Goal: Task Accomplishment & Management: Manage account settings

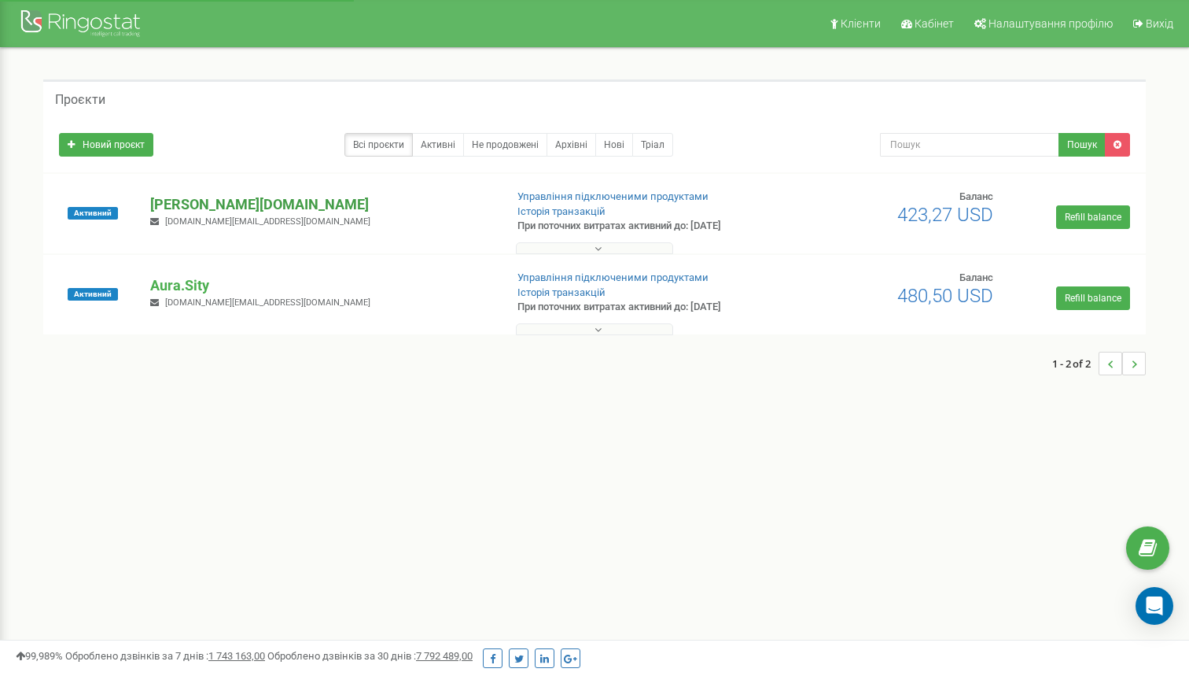
click at [229, 200] on p "[PERSON_NAME][DOMAIN_NAME]" at bounding box center [320, 204] width 341 height 20
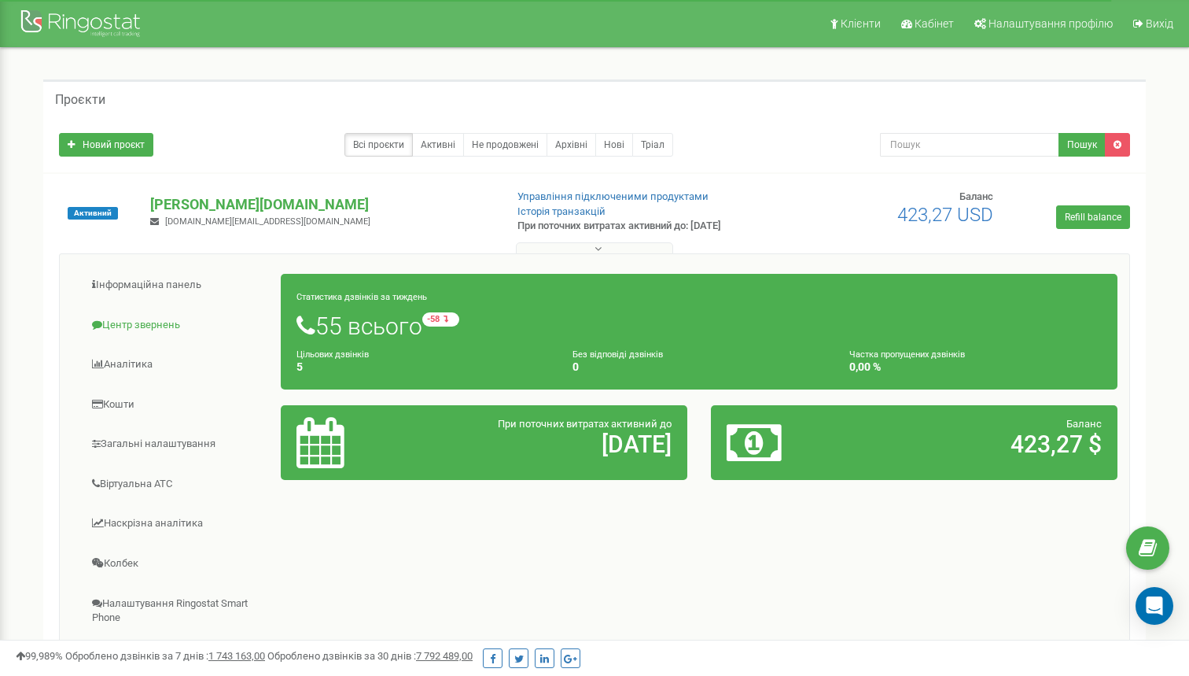
click at [180, 330] on link "Центр звернень" at bounding box center [177, 325] width 210 height 39
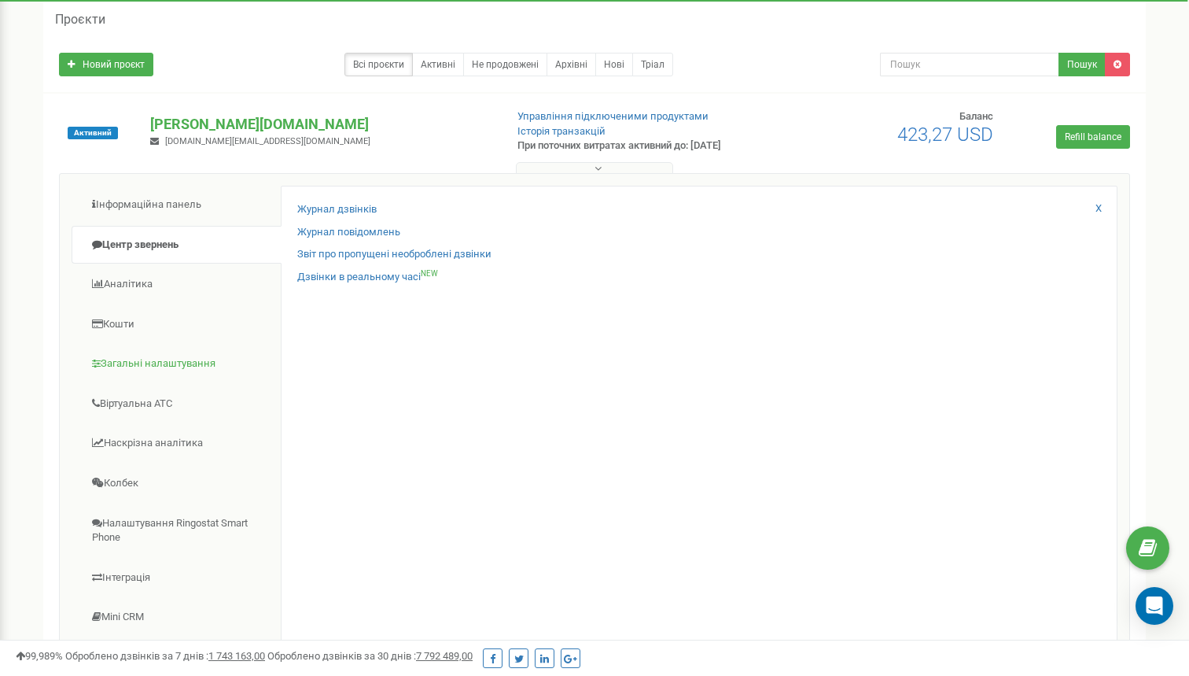
scroll to position [76, 0]
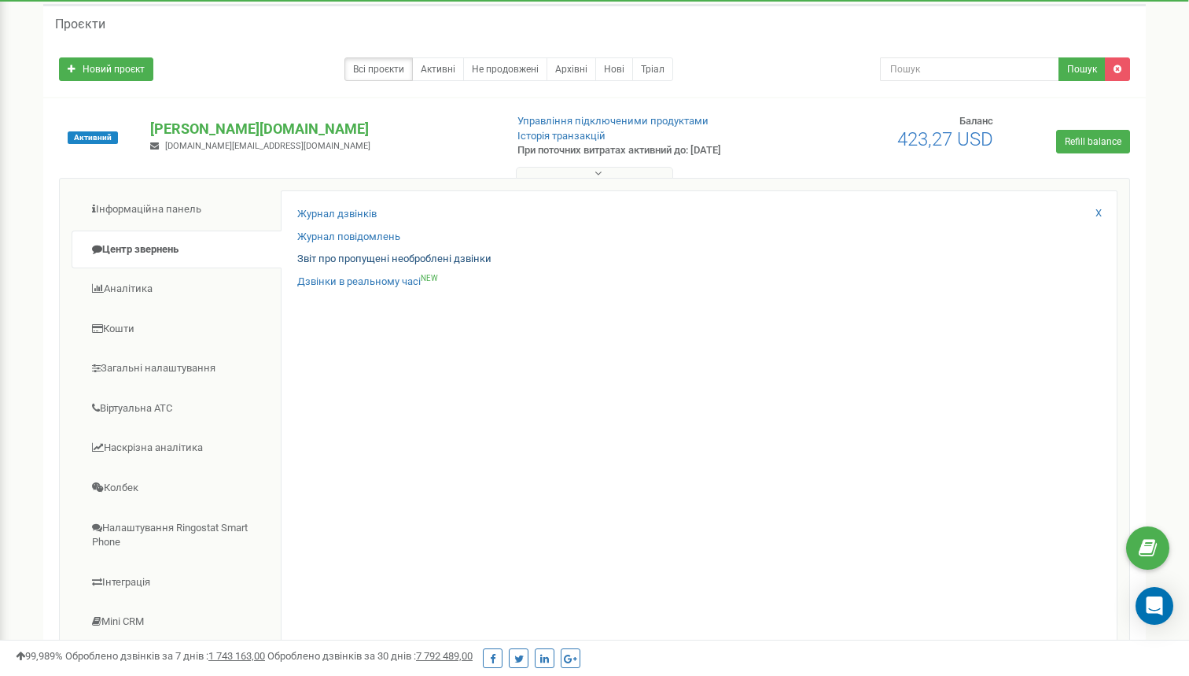
click at [437, 257] on link "Звіт про пропущені необроблені дзвінки" at bounding box center [394, 259] width 194 height 15
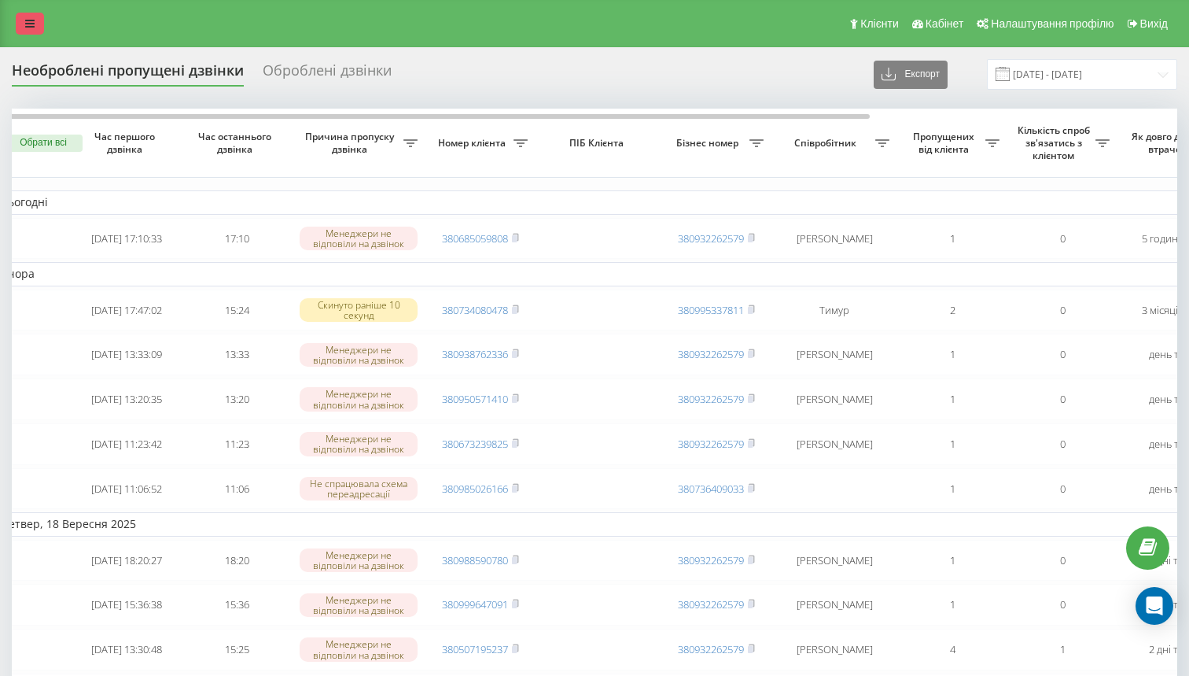
click at [28, 24] on icon at bounding box center [29, 23] width 9 height 11
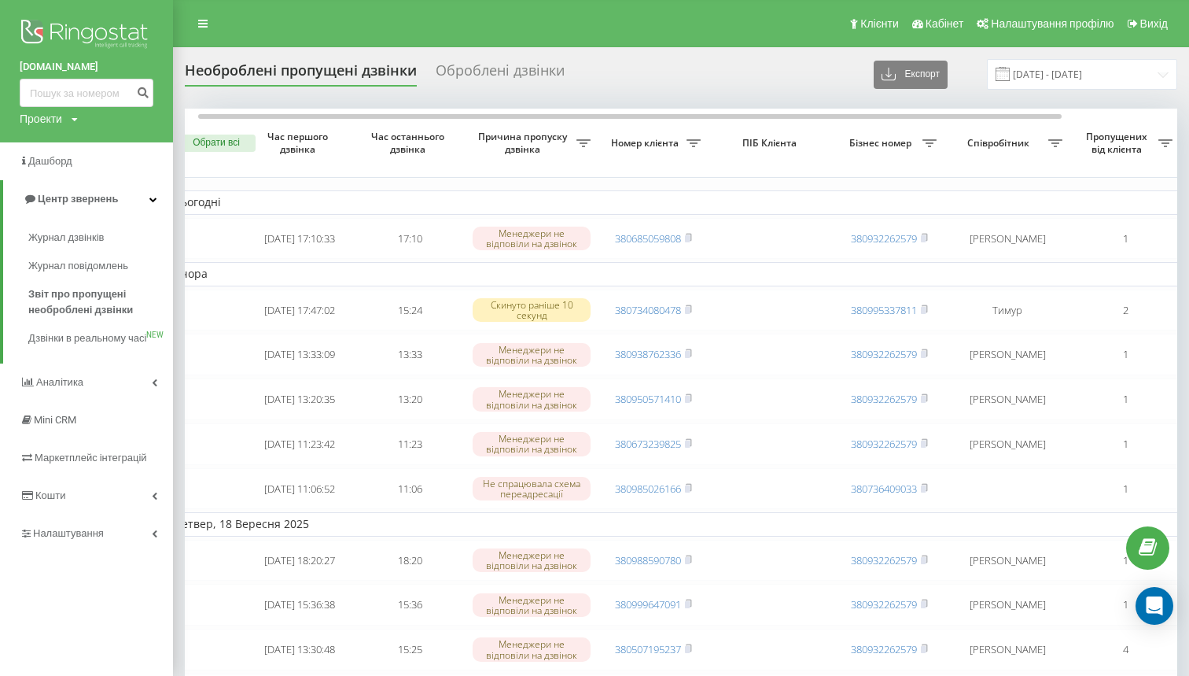
click at [90, 33] on img at bounding box center [87, 35] width 134 height 39
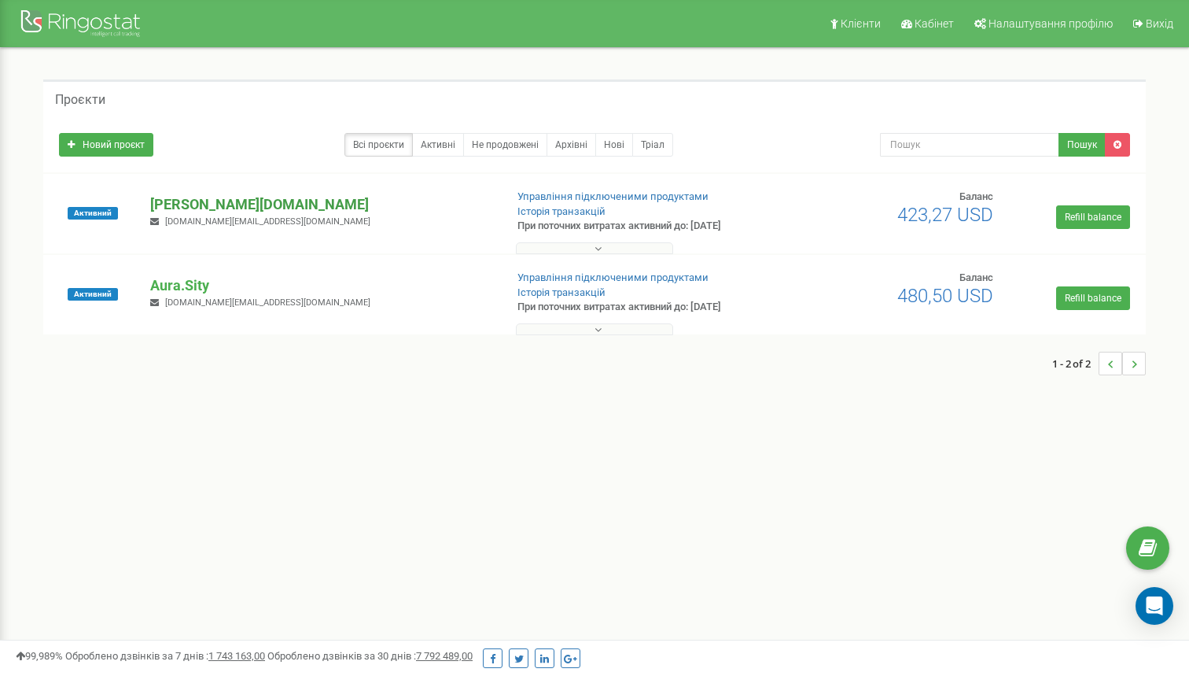
click at [208, 200] on p "[PERSON_NAME][DOMAIN_NAME]" at bounding box center [320, 204] width 341 height 20
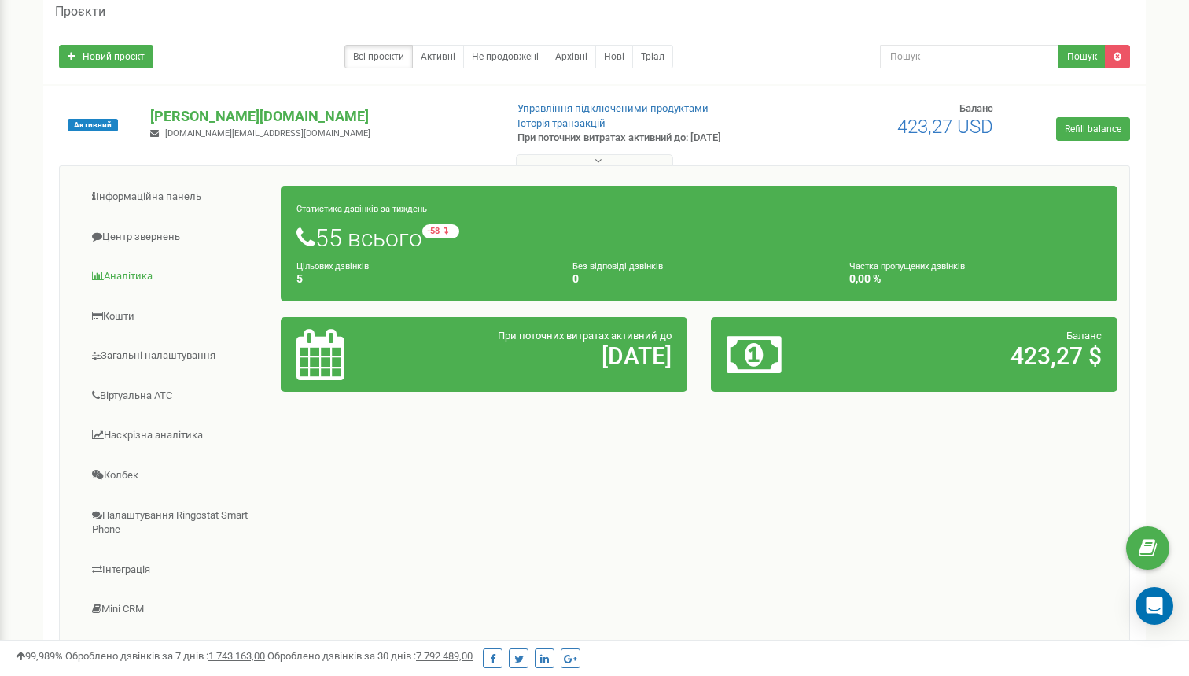
scroll to position [112, 0]
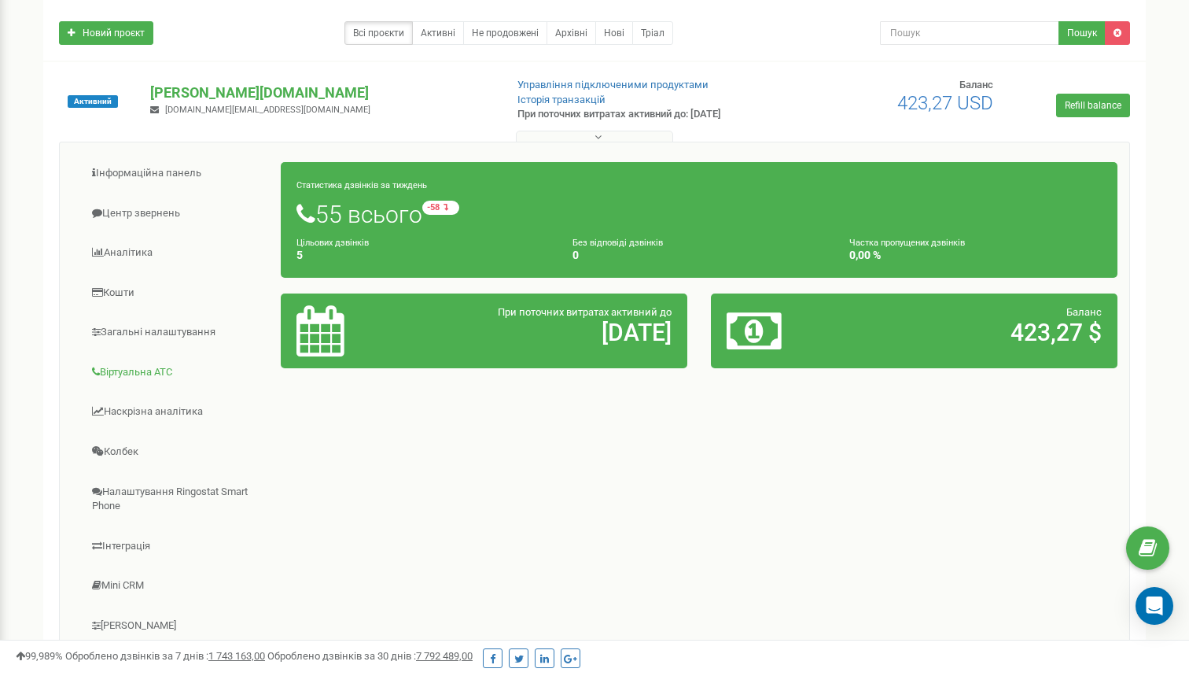
click at [175, 359] on link "Віртуальна АТС" at bounding box center [177, 372] width 210 height 39
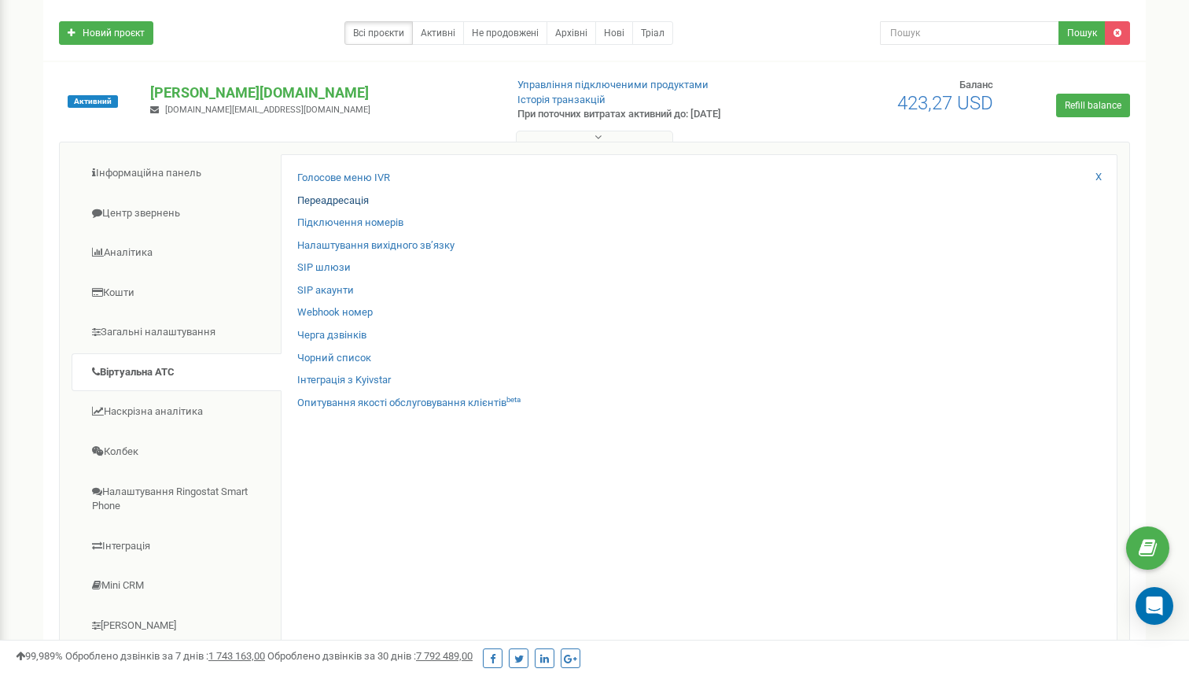
click at [341, 196] on link "Переадресація" at bounding box center [333, 201] width 72 height 15
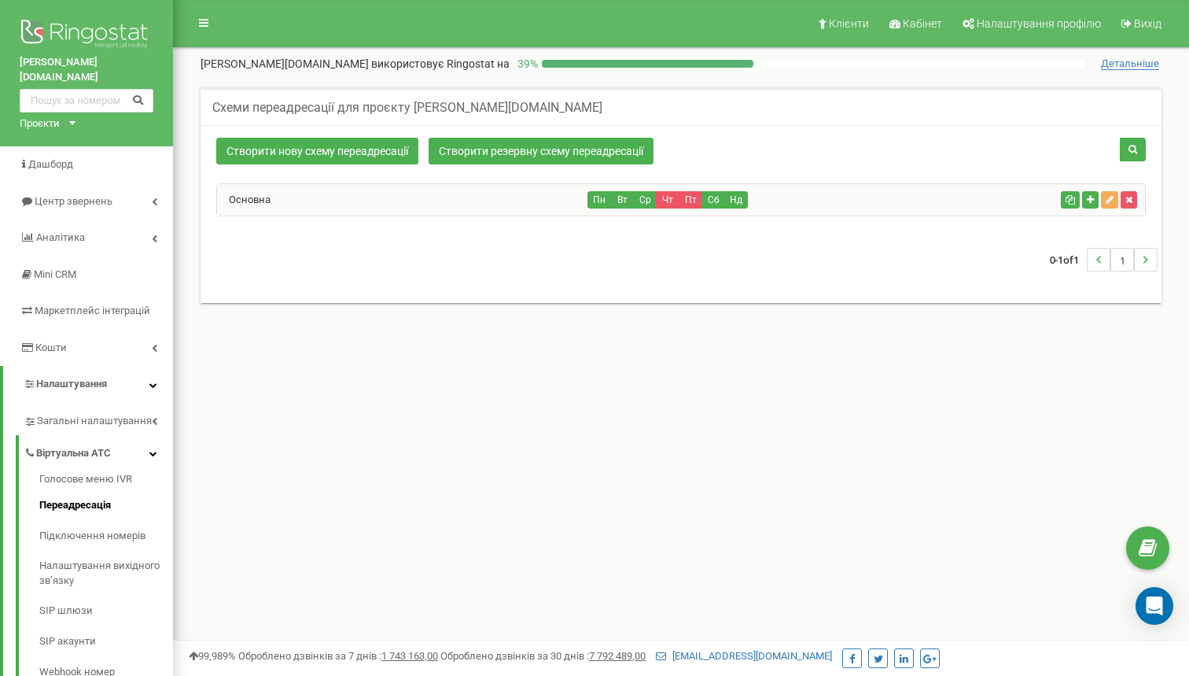
click at [351, 189] on div "Основна" at bounding box center [402, 199] width 371 height 31
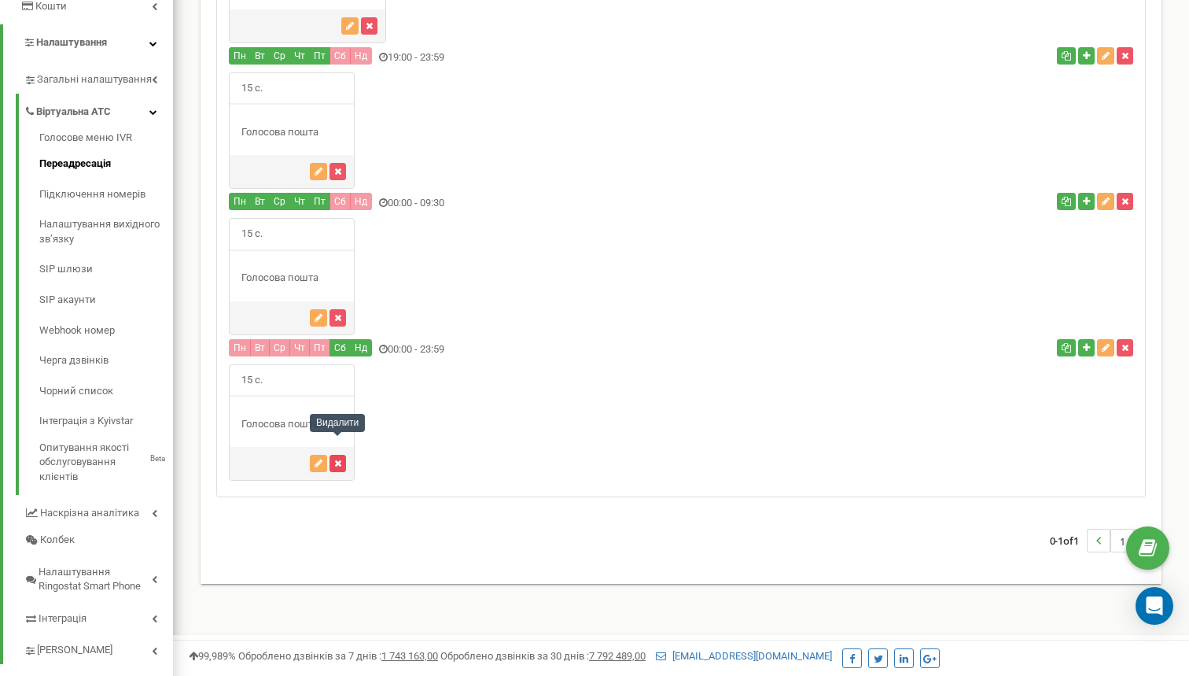
scroll to position [341, 0]
click at [338, 459] on icon "button" at bounding box center [337, 463] width 7 height 9
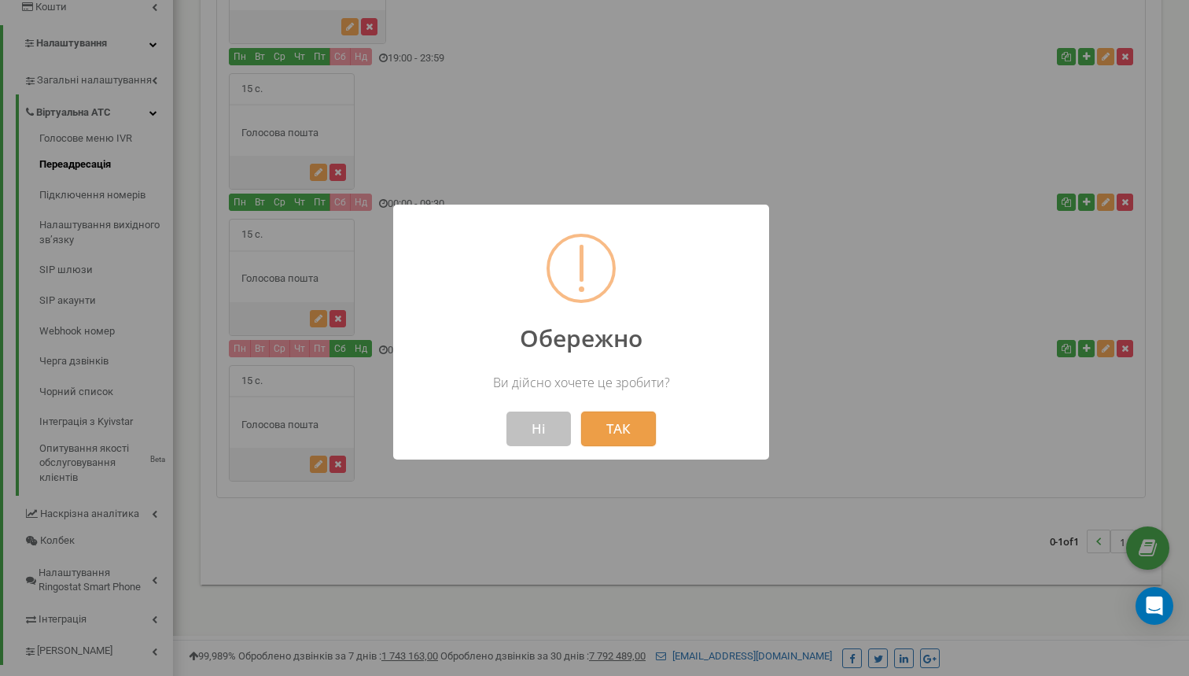
click at [595, 438] on button "ТАК" at bounding box center [618, 428] width 75 height 35
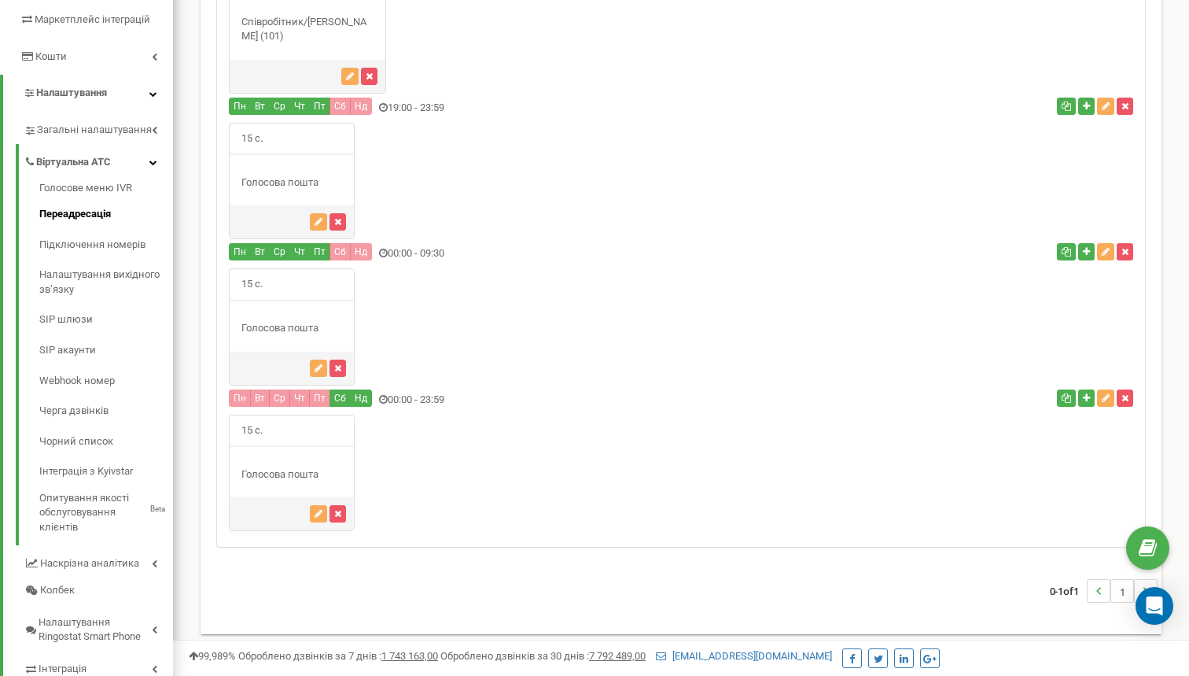
scroll to position [286, 0]
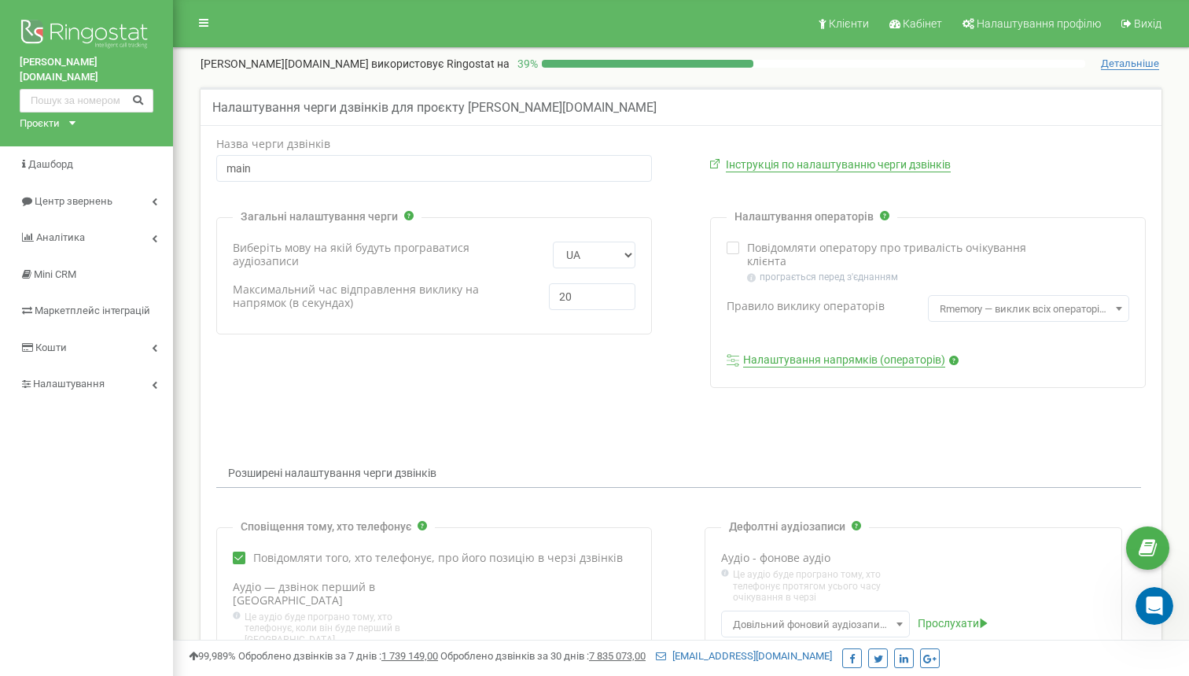
click at [80, 58] on link "[PERSON_NAME][DOMAIN_NAME]" at bounding box center [87, 69] width 134 height 29
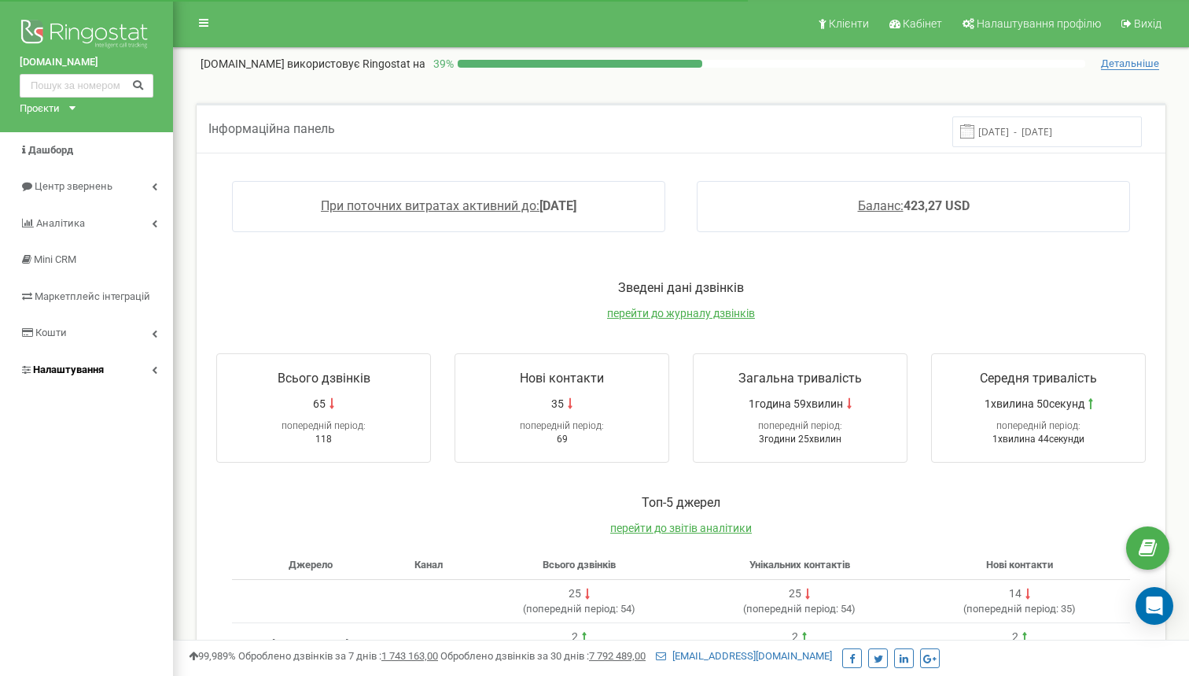
click at [81, 374] on link "Налаштування" at bounding box center [86, 370] width 173 height 37
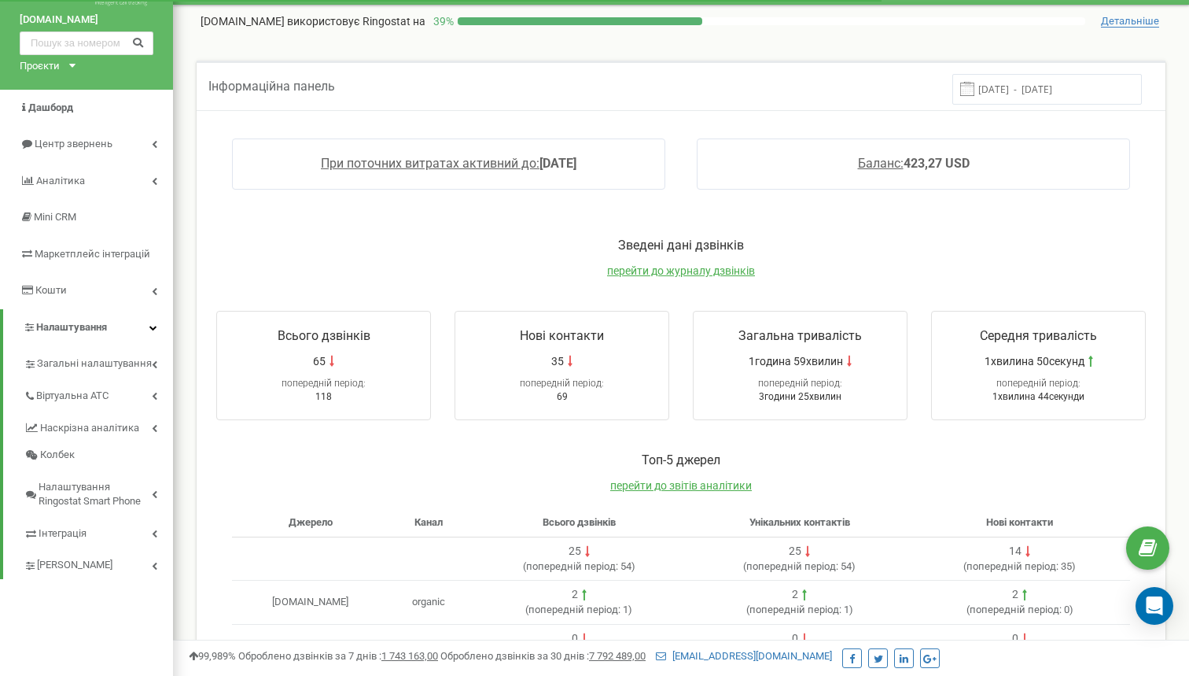
scroll to position [51, 0]
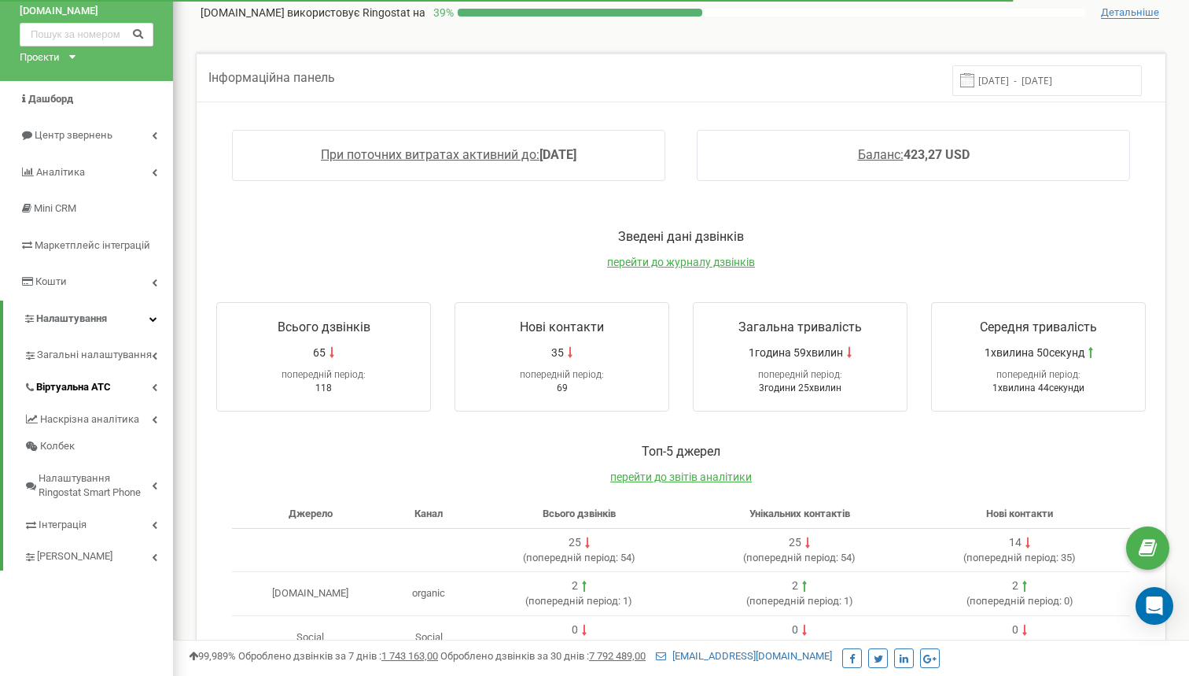
click at [104, 385] on span "Віртуальна АТС" at bounding box center [73, 387] width 75 height 15
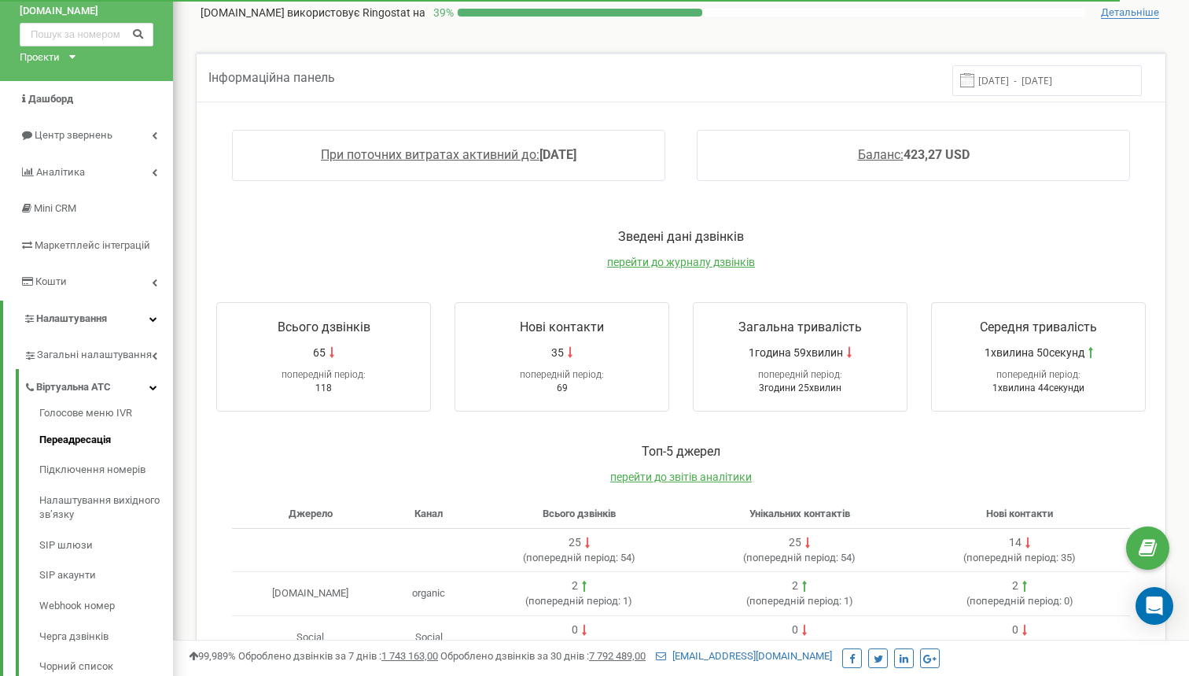
click at [101, 425] on link "Переадресація" at bounding box center [106, 440] width 134 height 31
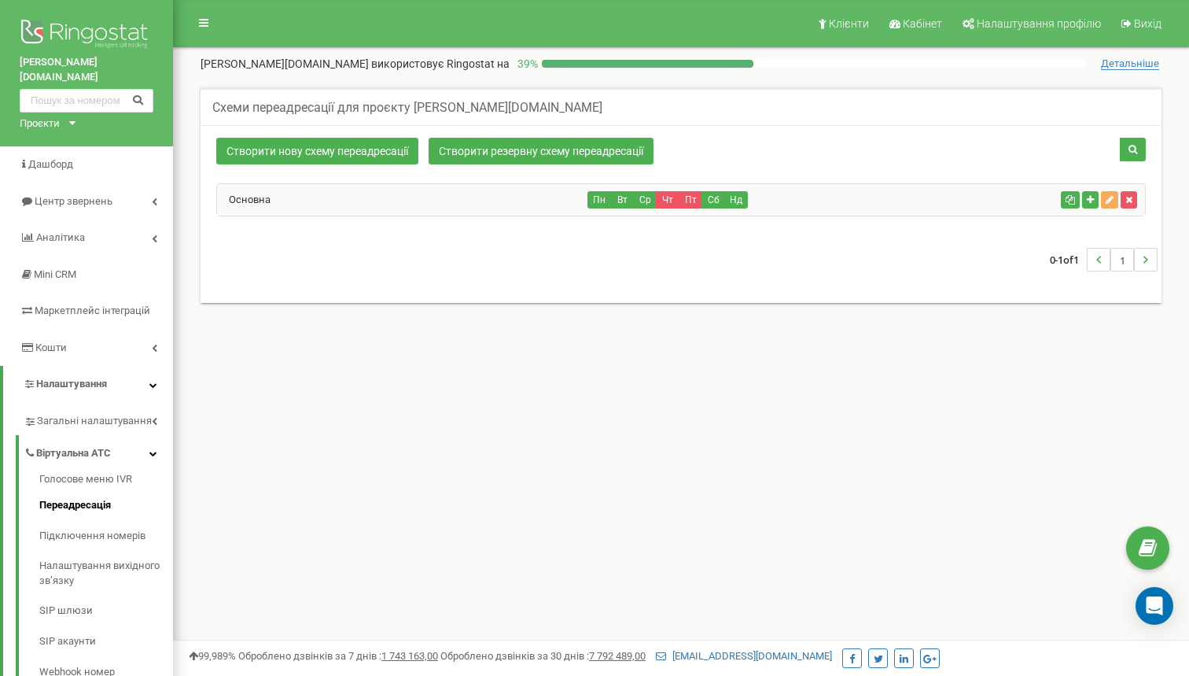
click at [392, 207] on div "Основна" at bounding box center [402, 199] width 371 height 31
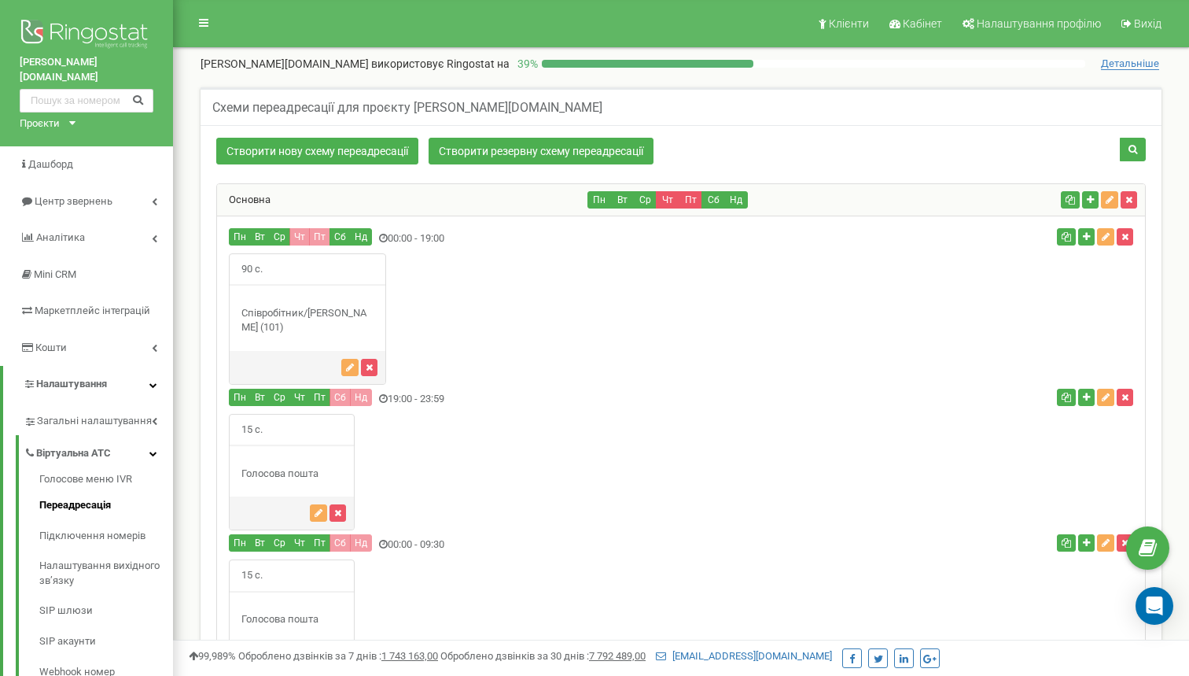
click at [392, 207] on div "Основна" at bounding box center [402, 199] width 371 height 31
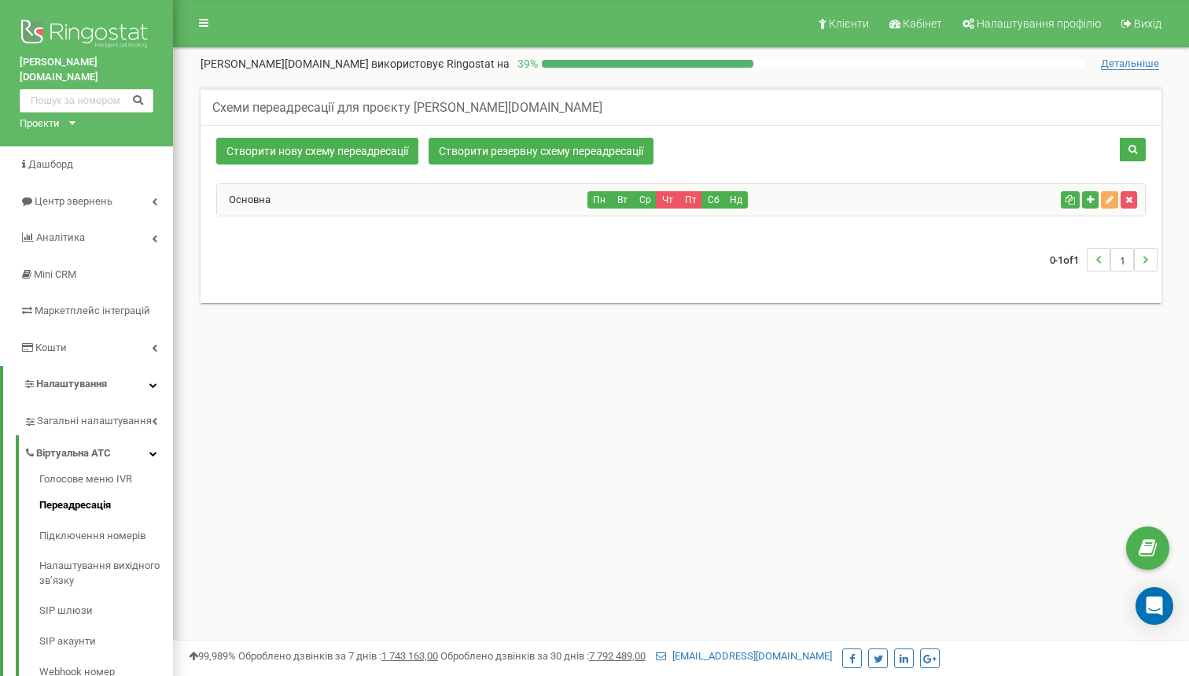
click at [68, 116] on div "Проєкти preston.com.ua Aura.Sity" at bounding box center [45, 123] width 50 height 15
click at [64, 158] on link "Aura.Sity" at bounding box center [100, 162] width 143 height 8
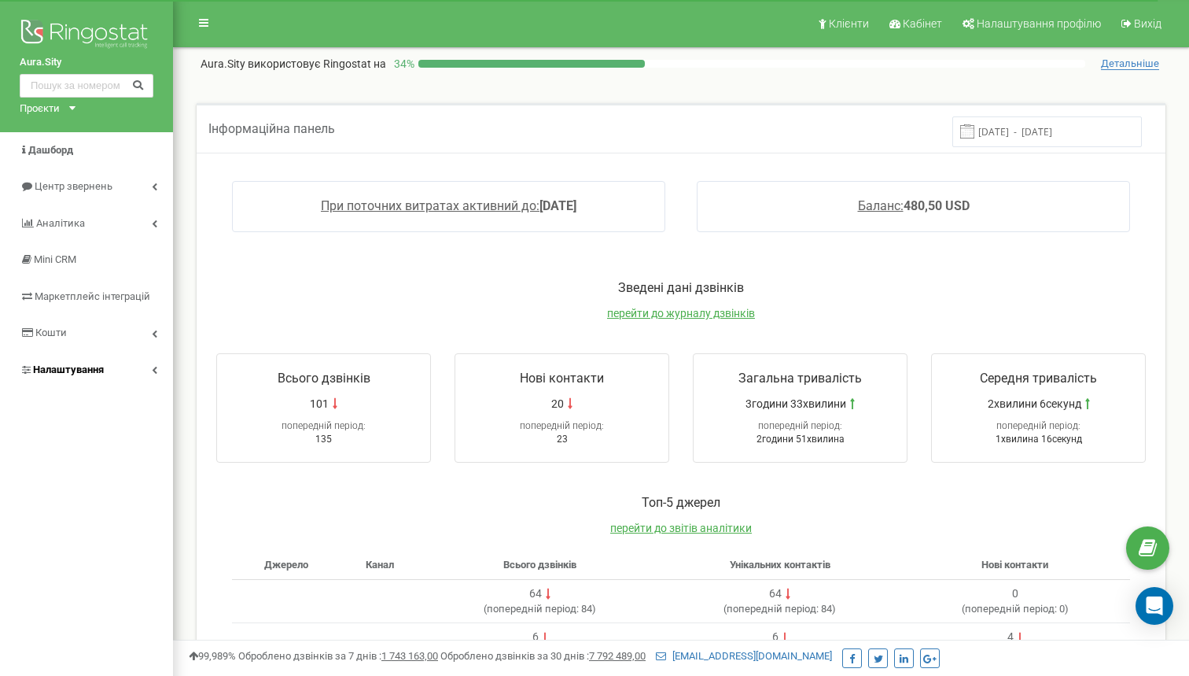
click at [133, 356] on link "Налаштування" at bounding box center [86, 370] width 173 height 37
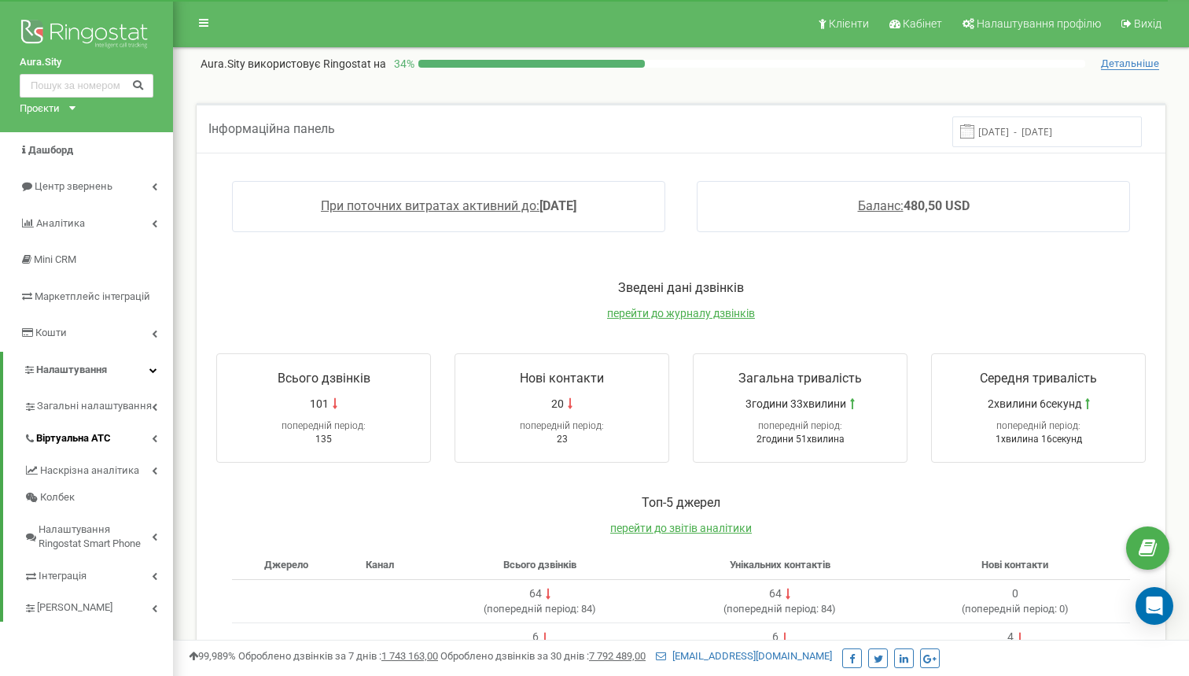
click at [106, 426] on link "Віртуальна АТС" at bounding box center [98, 436] width 149 height 32
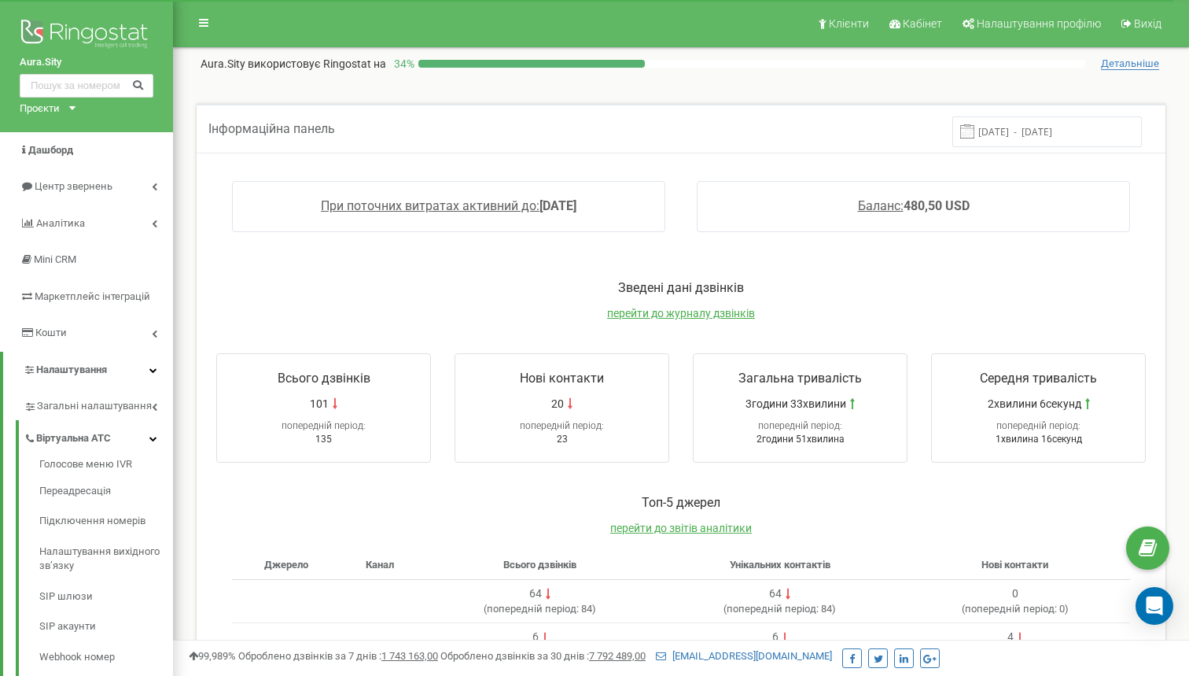
scroll to position [105, 0]
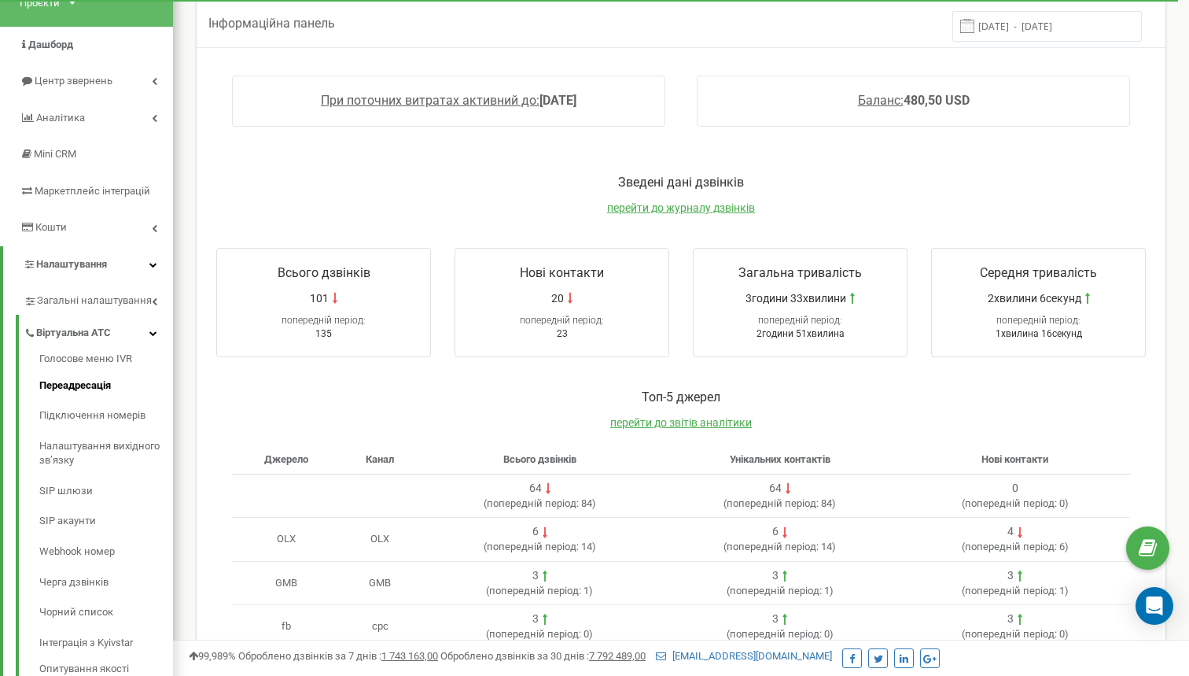
click at [99, 382] on link "Переадресація" at bounding box center [106, 386] width 134 height 31
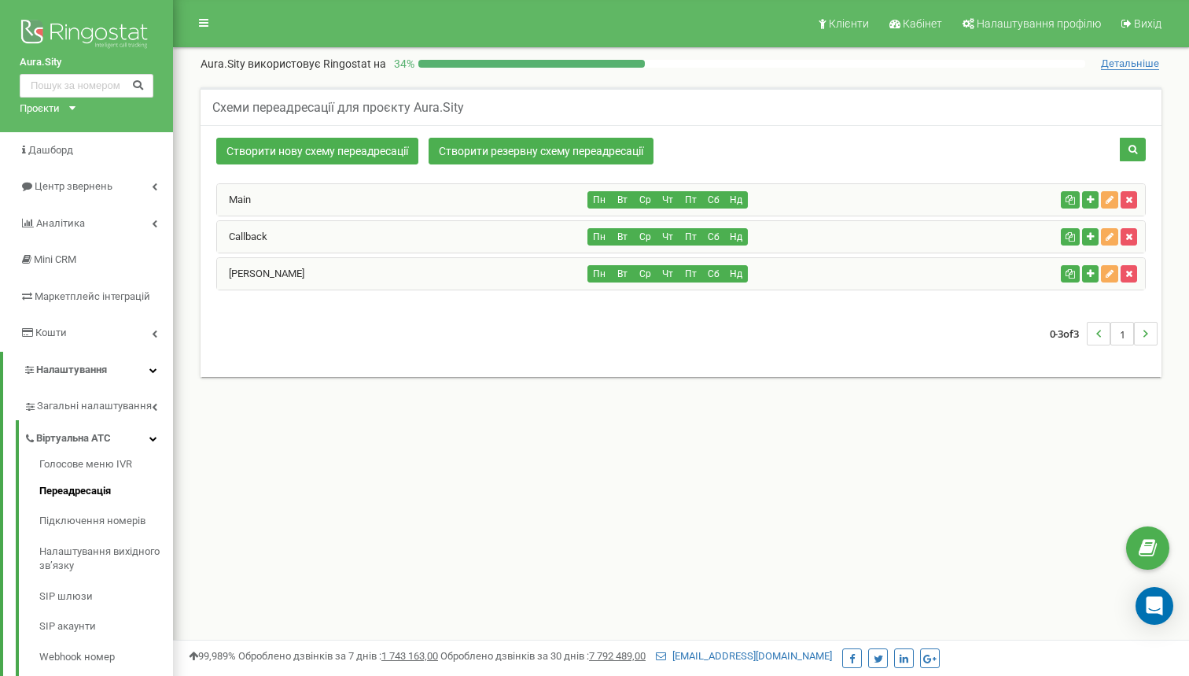
click at [327, 202] on div "Main" at bounding box center [402, 199] width 371 height 31
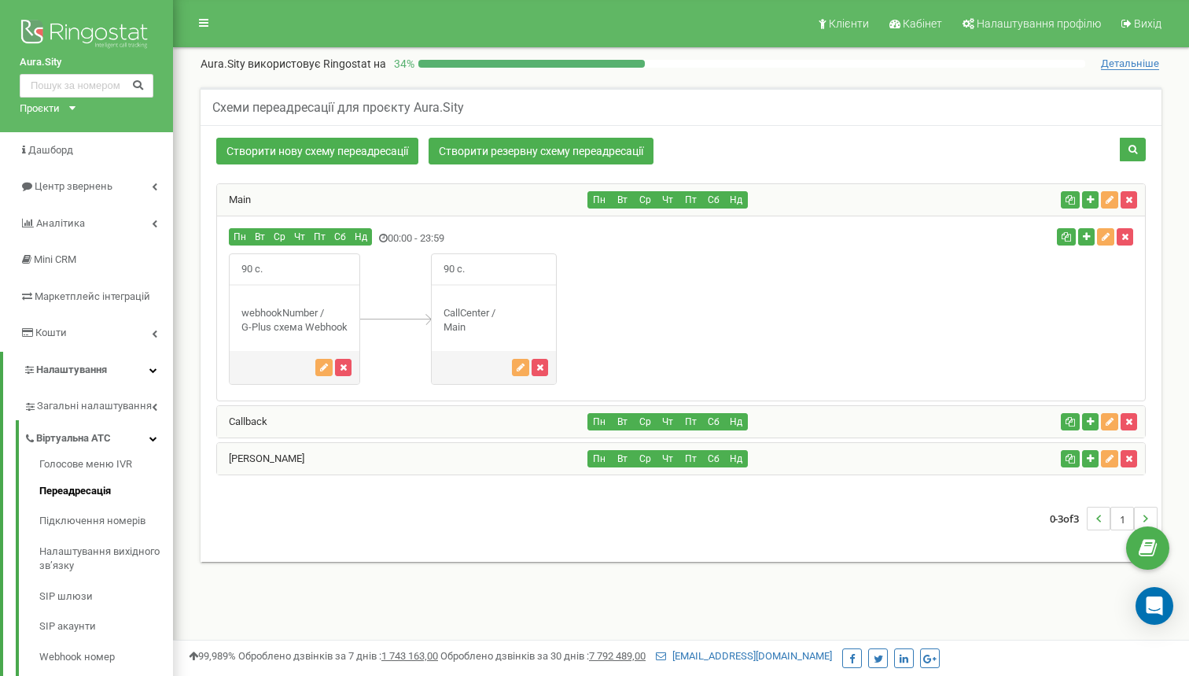
click at [330, 415] on div "Callback" at bounding box center [402, 421] width 371 height 31
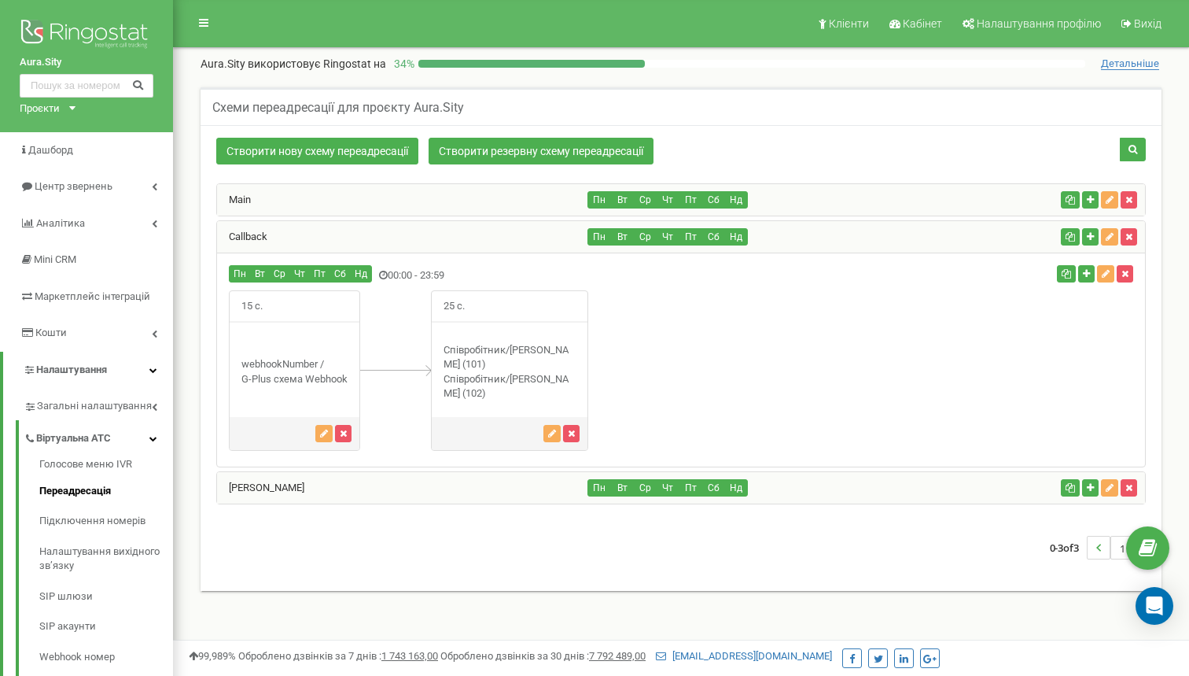
click at [802, 239] on div "Пн Вт Ср Чт Пт Сб Нд" at bounding box center [821, 236] width 466 height 17
click at [550, 429] on icon "button" at bounding box center [552, 433] width 8 height 9
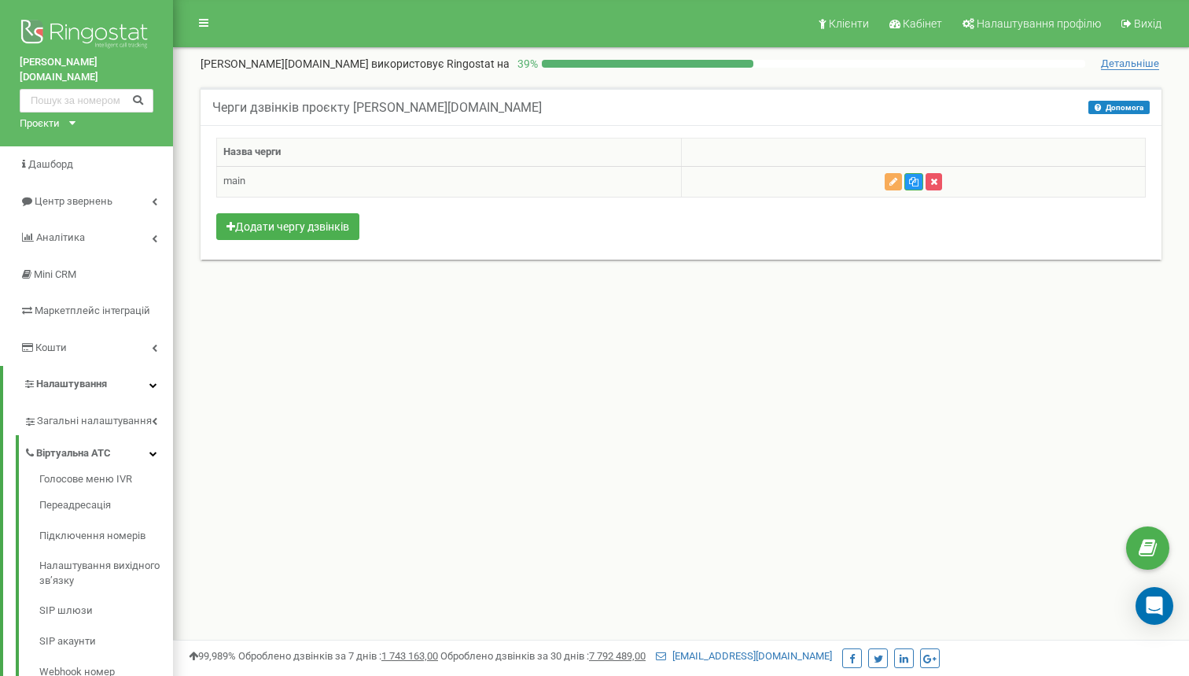
click at [590, 183] on td "main" at bounding box center [449, 181] width 465 height 31
click at [895, 182] on icon "button" at bounding box center [894, 181] width 8 height 9
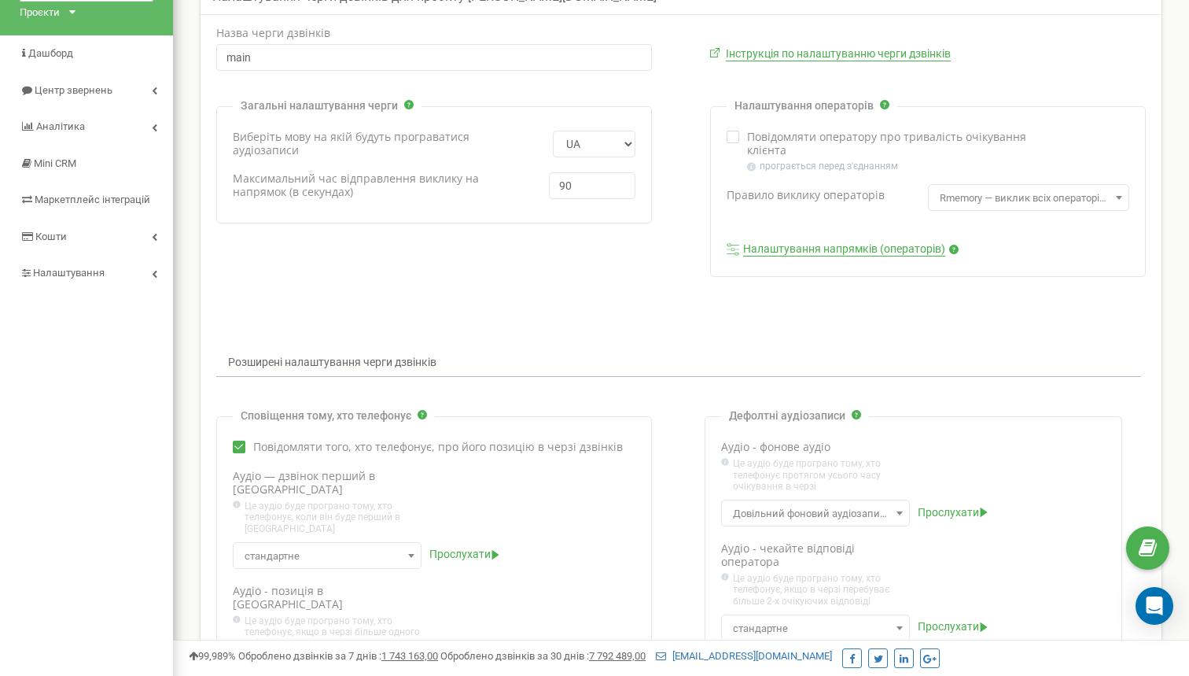
scroll to position [92, 0]
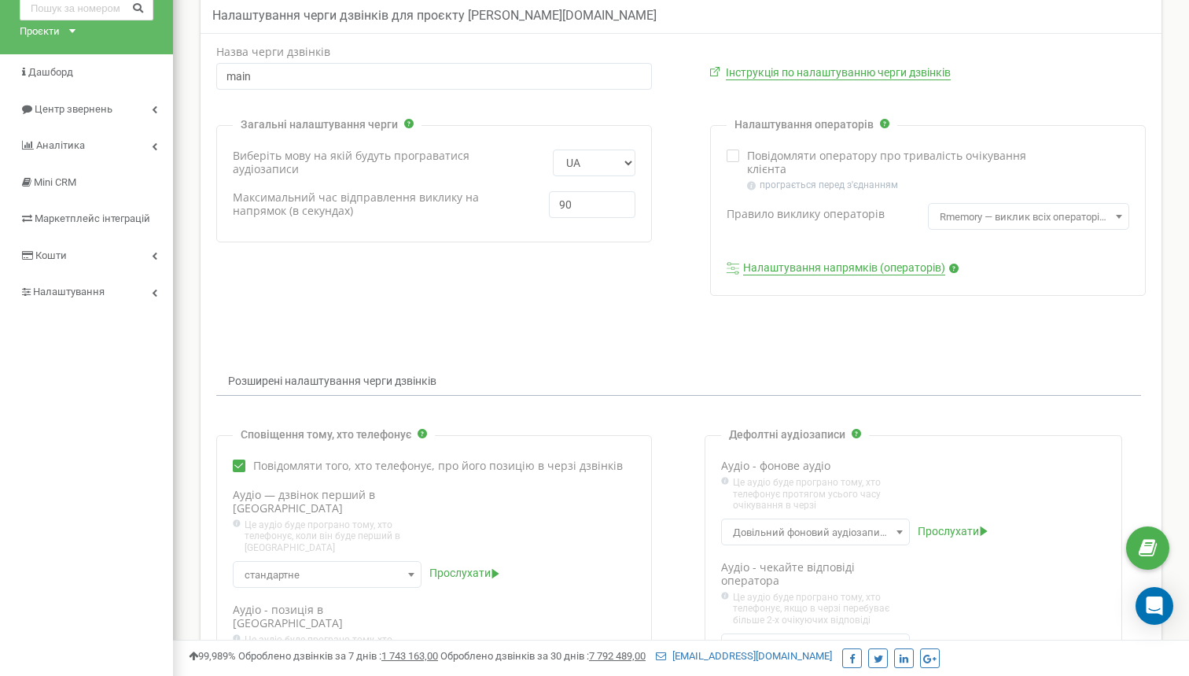
click at [828, 270] on link "Налаштування напрямків (операторів)" at bounding box center [844, 268] width 202 height 14
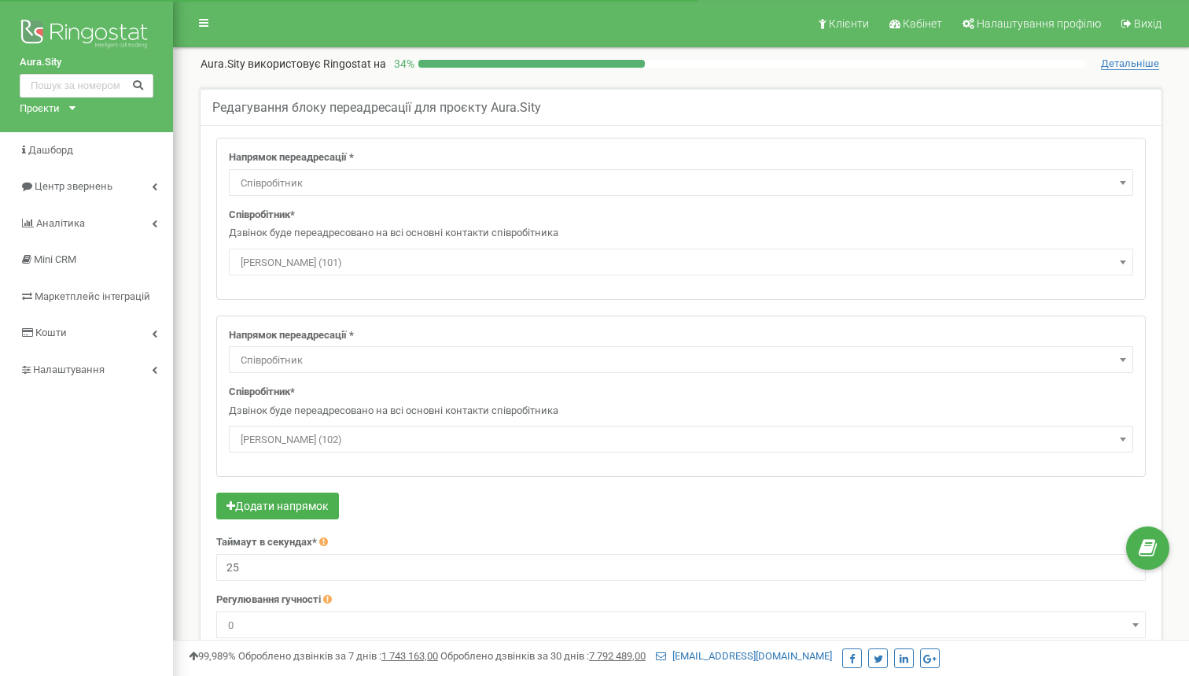
select select "Employee"
select select "470221"
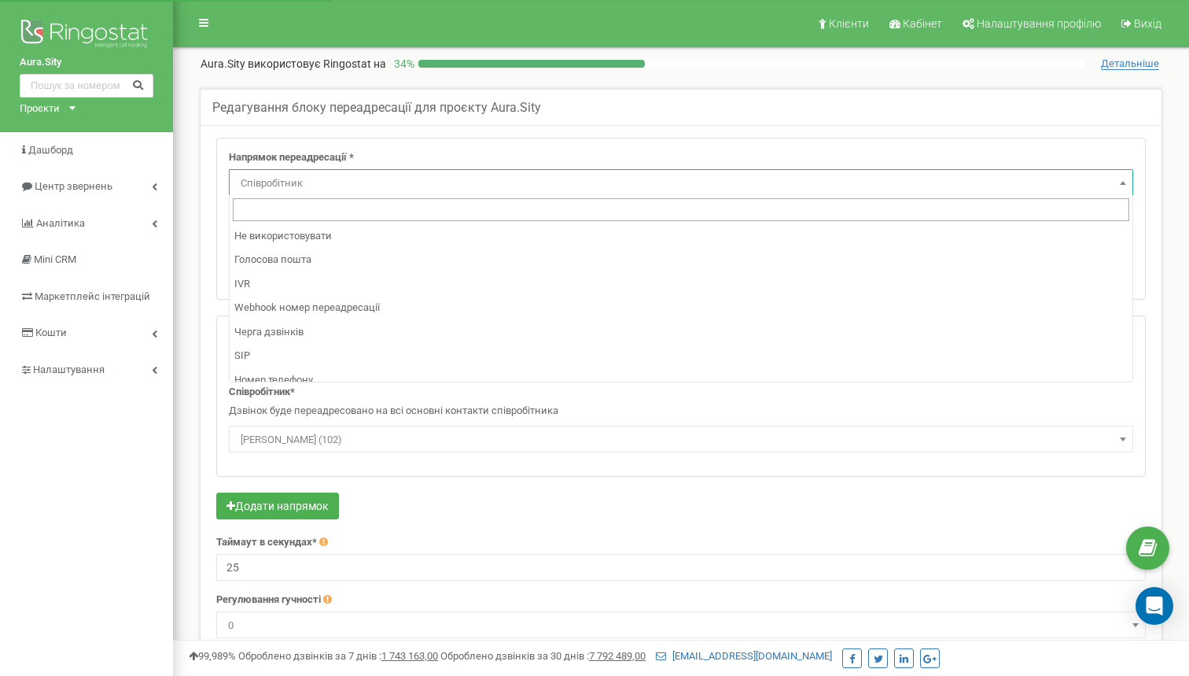
click at [547, 186] on span "Співробітник" at bounding box center [681, 183] width 894 height 22
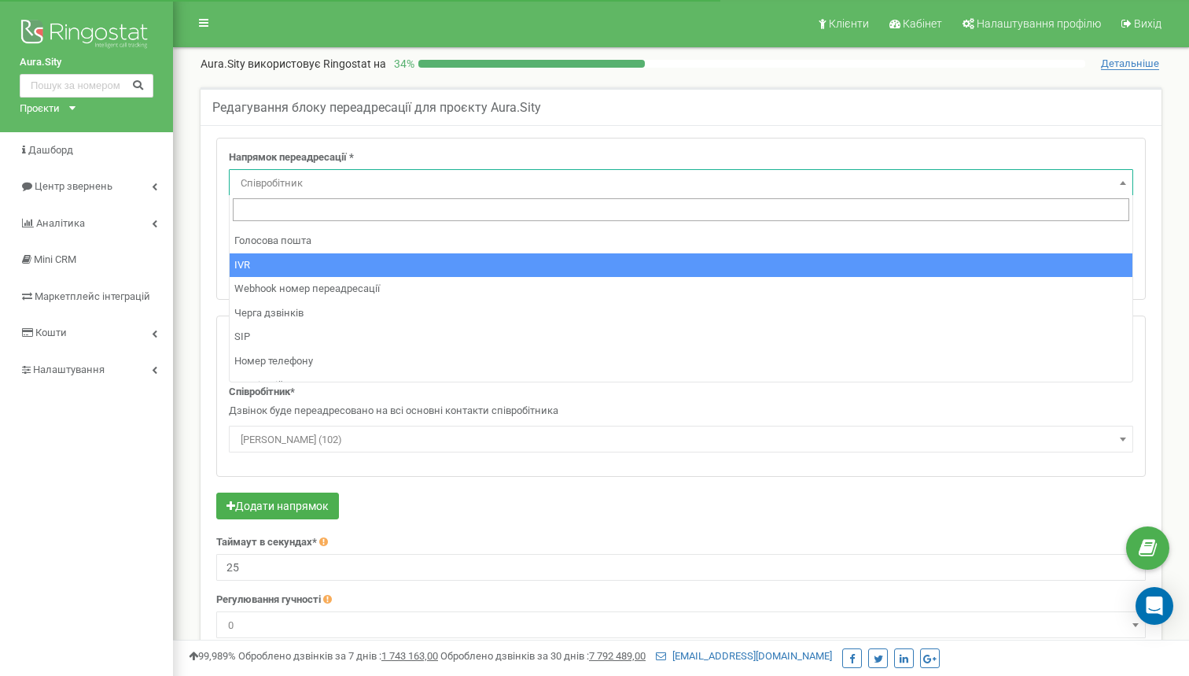
scroll to position [20, 0]
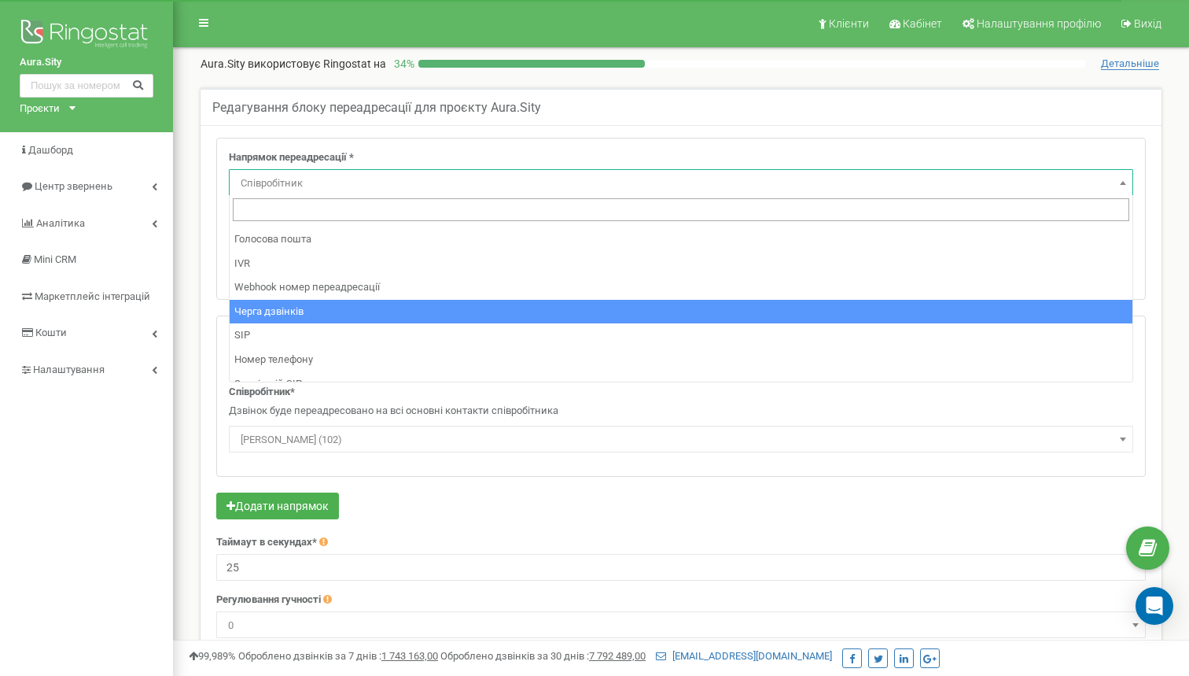
select select "CallCenter"
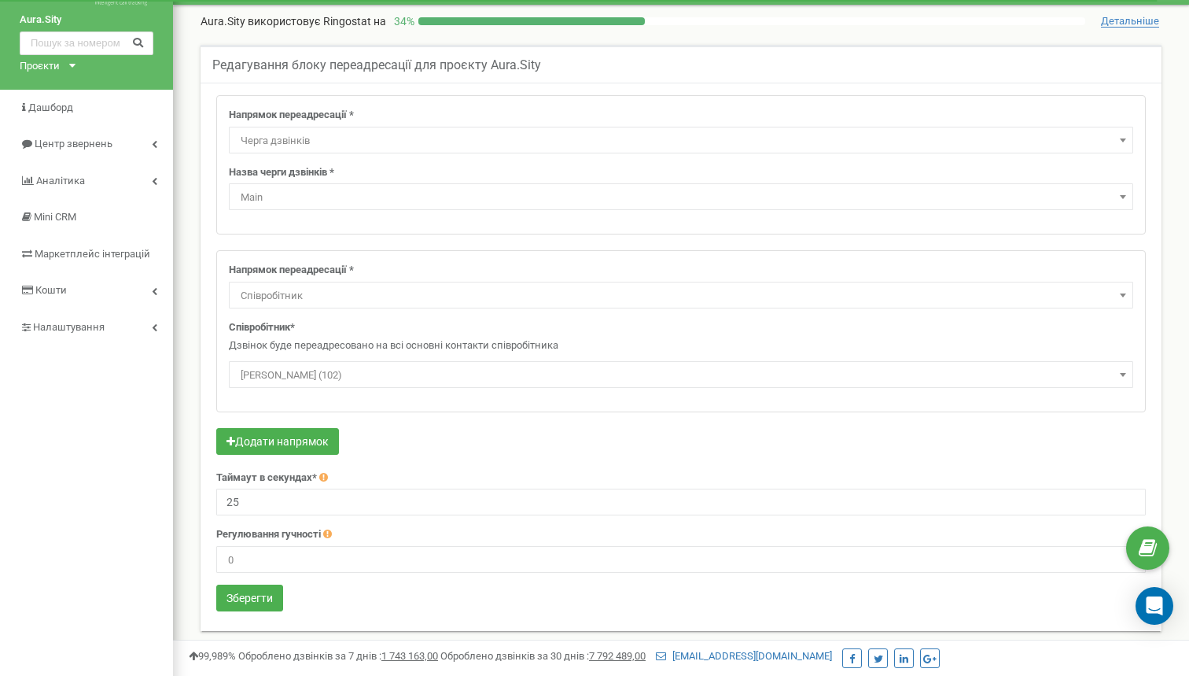
scroll to position [53, 0]
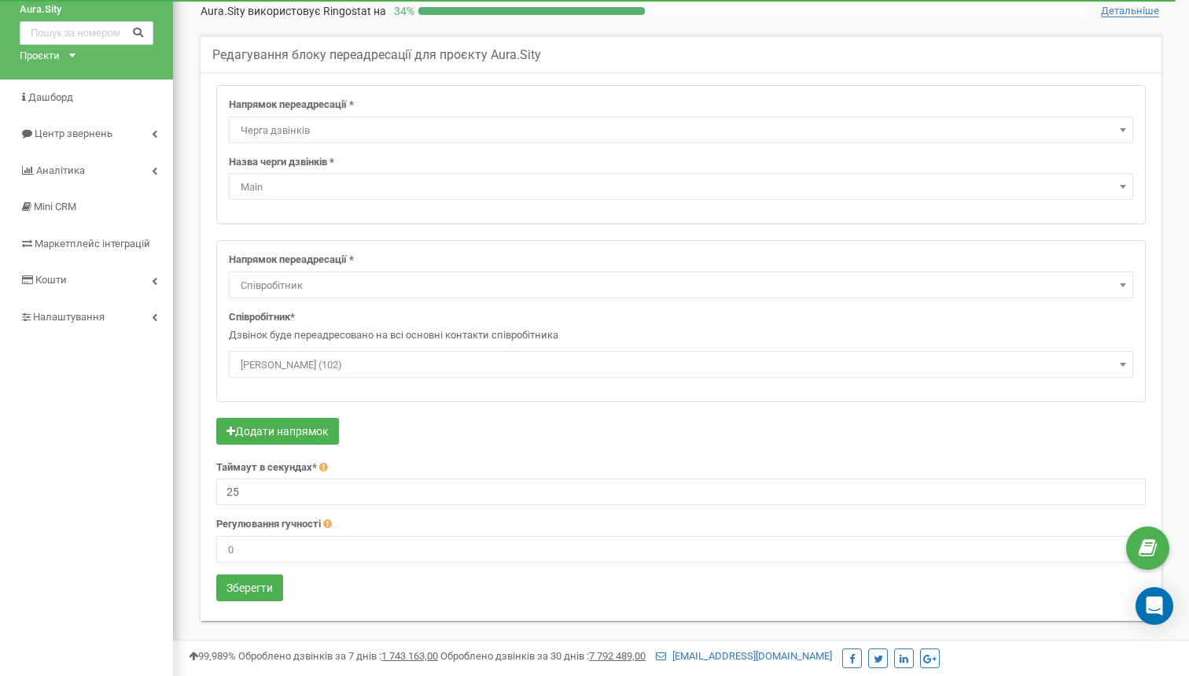
click at [294, 289] on span "Співробітник" at bounding box center [681, 286] width 894 height 22
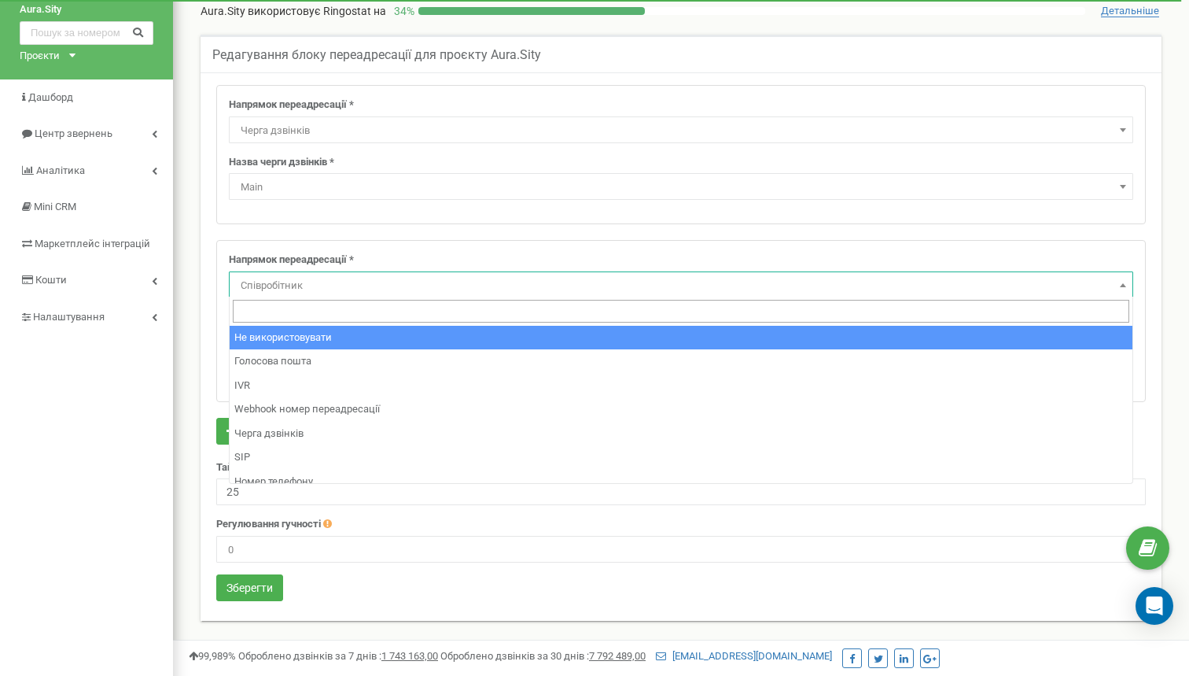
select select "pro"
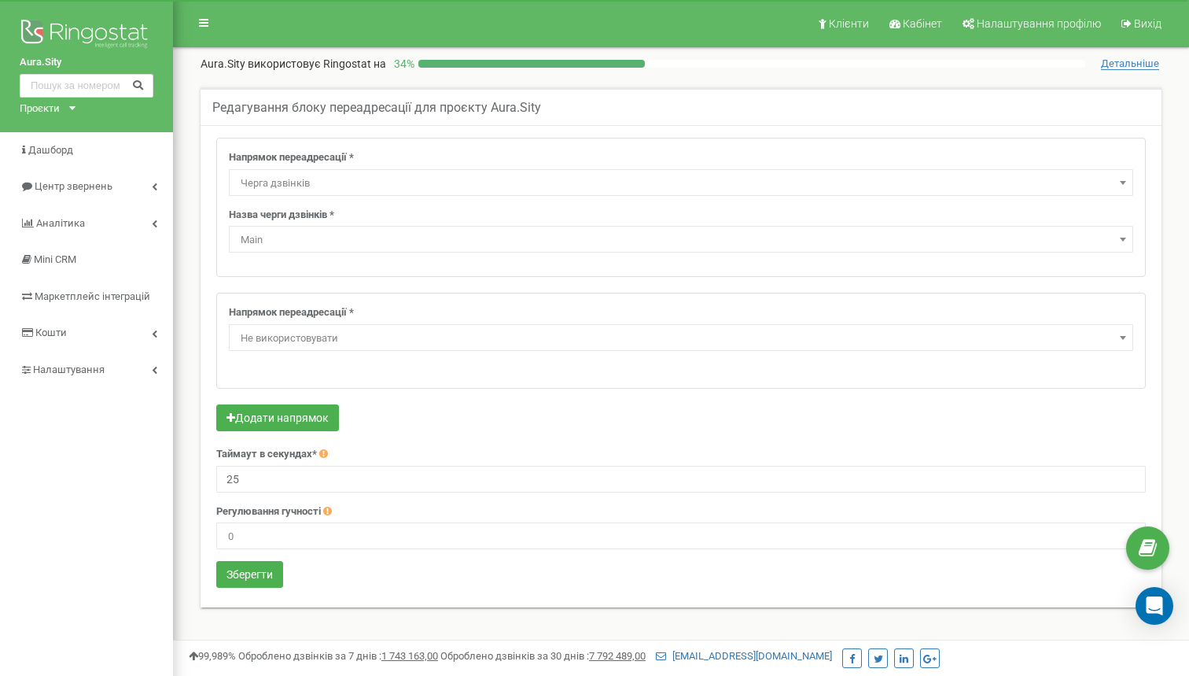
scroll to position [0, 0]
click at [252, 581] on button "Зберегти" at bounding box center [249, 574] width 67 height 27
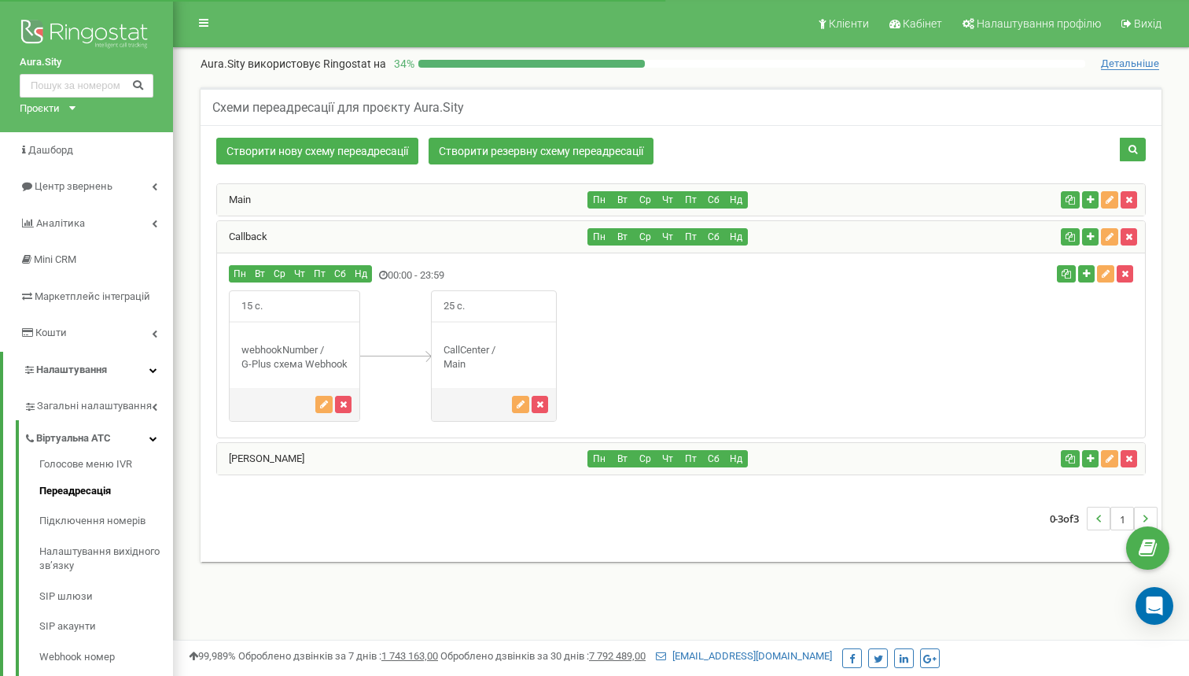
click at [366, 204] on div "Main" at bounding box center [402, 199] width 371 height 31
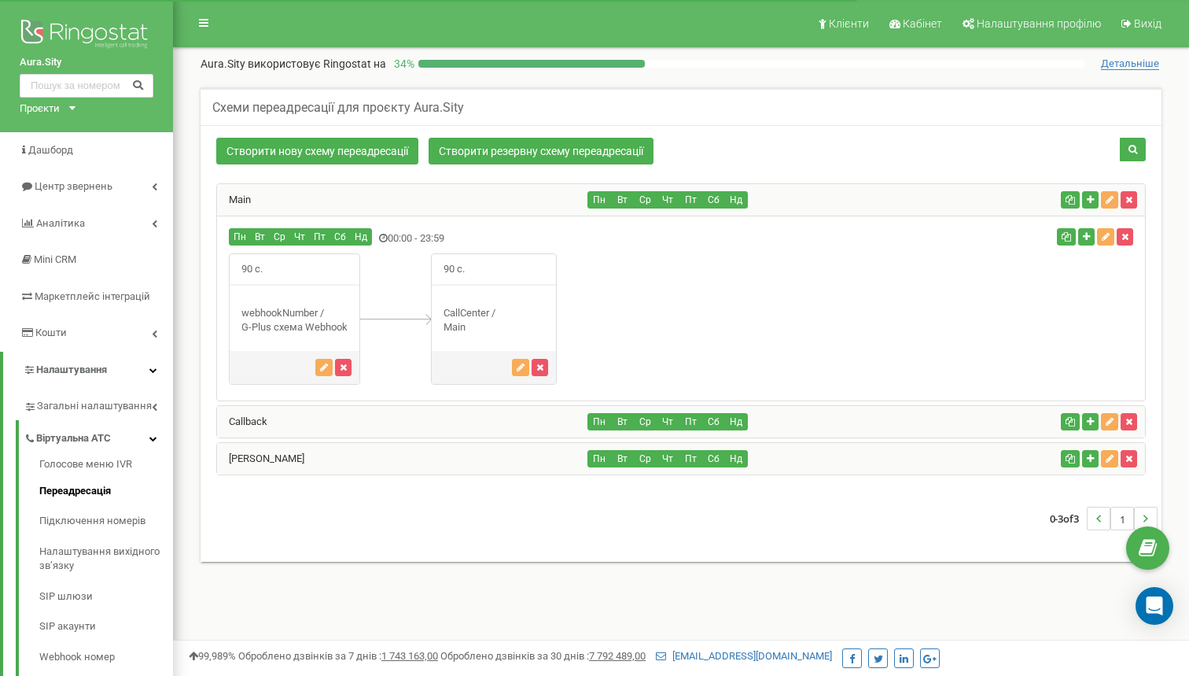
click at [366, 204] on div "Main" at bounding box center [402, 199] width 371 height 31
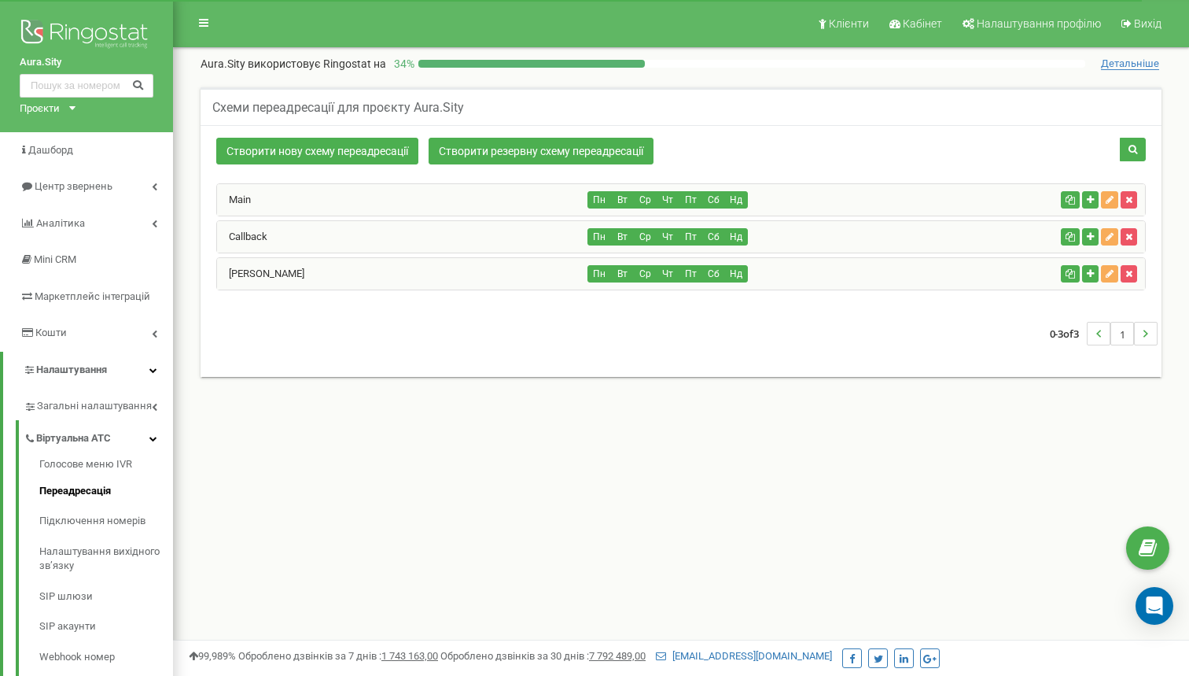
click at [359, 197] on div "Main" at bounding box center [402, 199] width 371 height 31
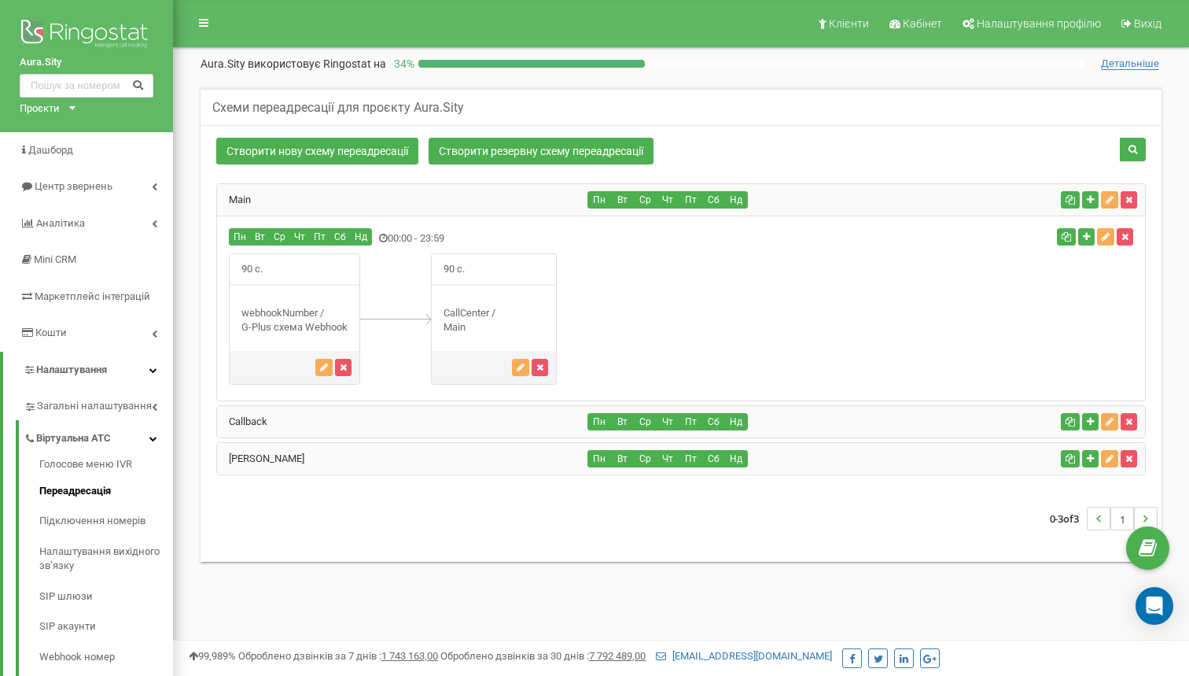
click at [399, 455] on div "Дідовик Олена" at bounding box center [402, 458] width 371 height 31
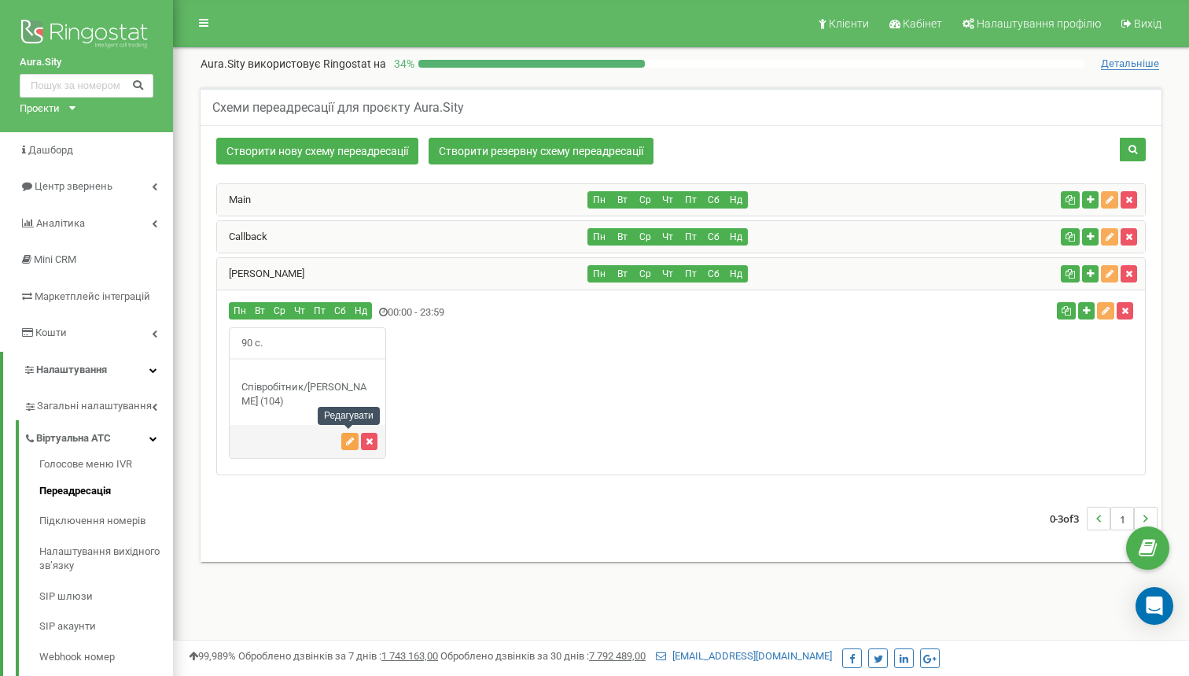
click at [345, 444] on button "button" at bounding box center [349, 441] width 17 height 17
click at [511, 437] on div "90 с." at bounding box center [681, 392] width 928 height 131
click at [389, 270] on div "Дідовик Олена" at bounding box center [402, 273] width 371 height 31
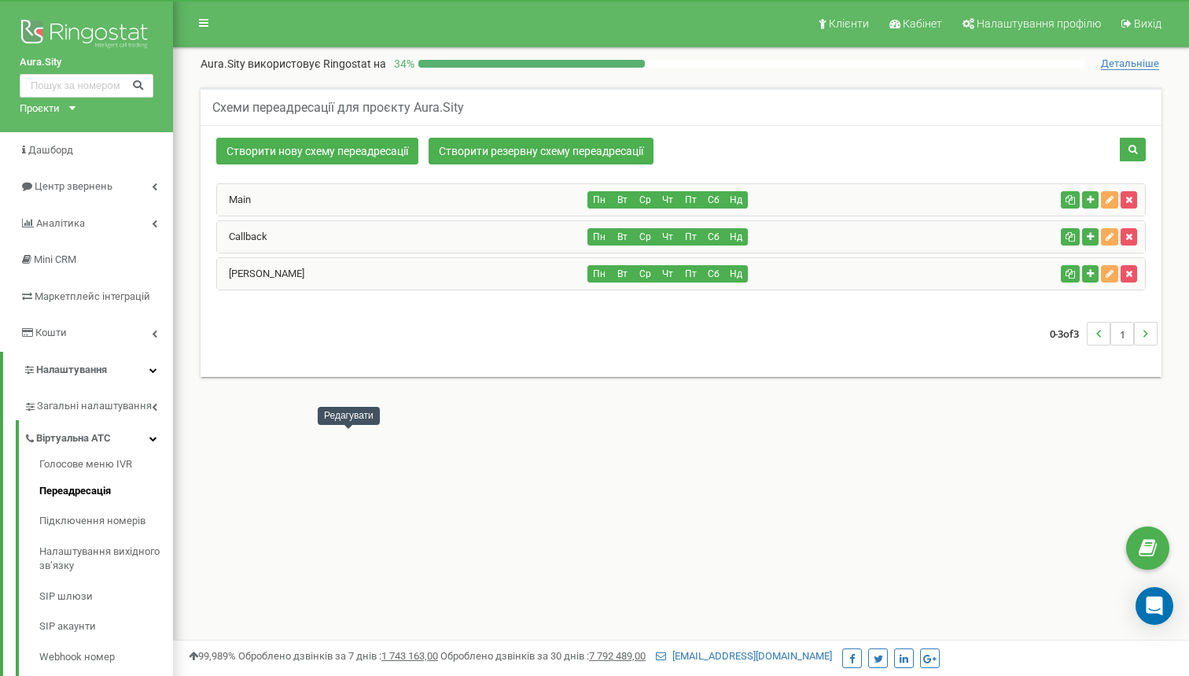
click at [388, 219] on div "Main Пн Вт Ср Чт Пт Сб Нд Пн Вт" at bounding box center [681, 236] width 930 height 107
click at [384, 230] on div "Callback" at bounding box center [402, 236] width 371 height 31
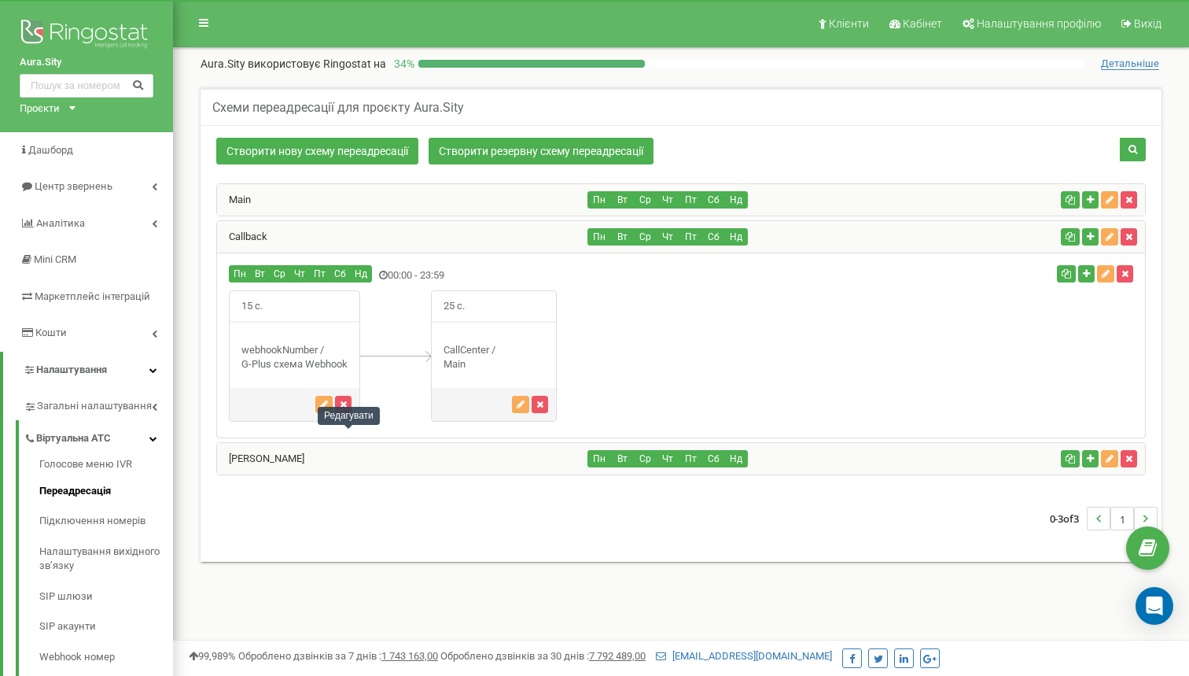
click at [384, 230] on div "Callback" at bounding box center [402, 236] width 371 height 31
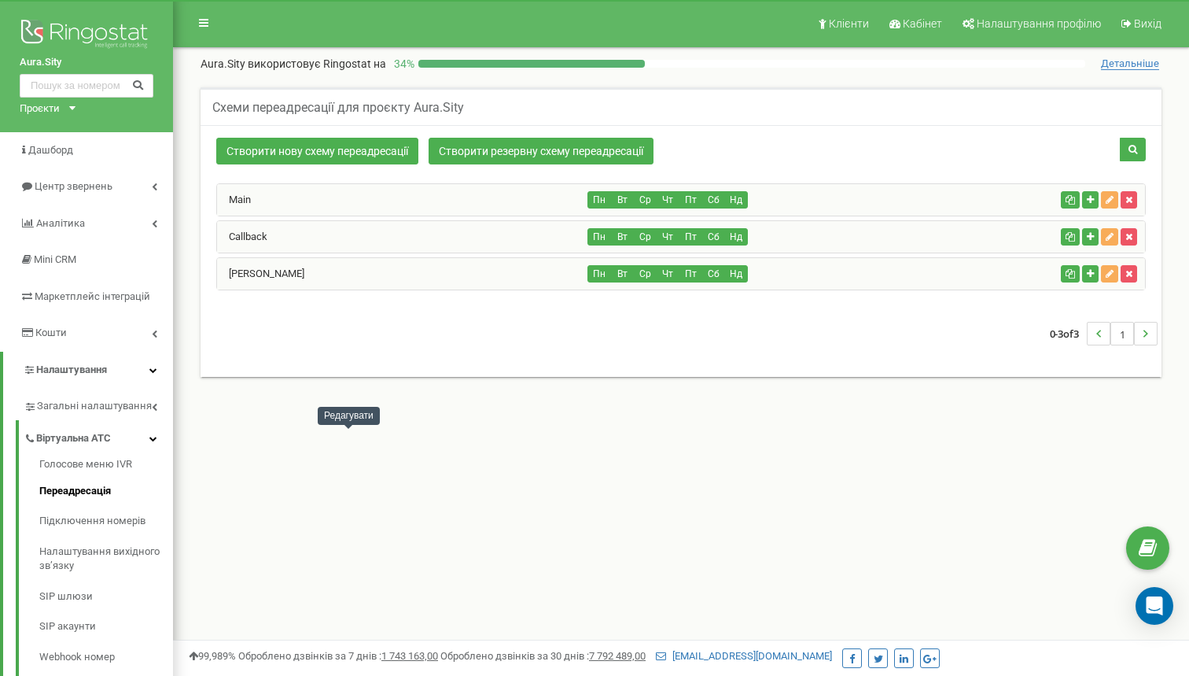
click at [380, 195] on div "Main" at bounding box center [402, 199] width 371 height 31
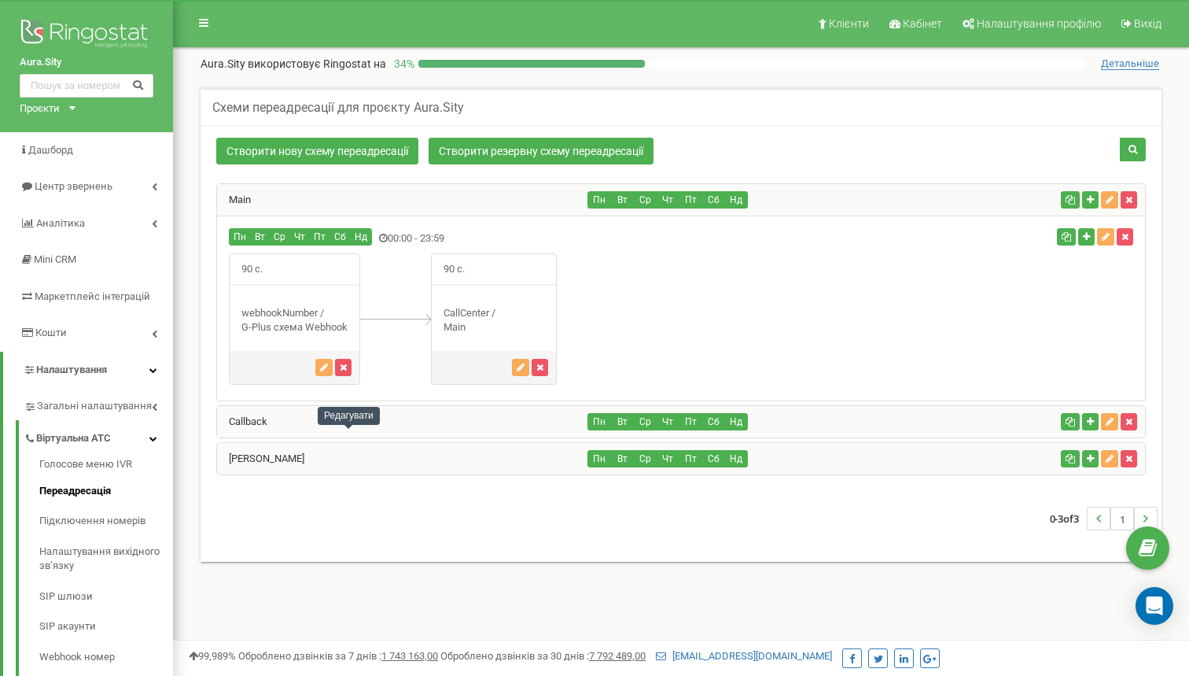
click at [380, 195] on div "Main" at bounding box center [402, 199] width 371 height 31
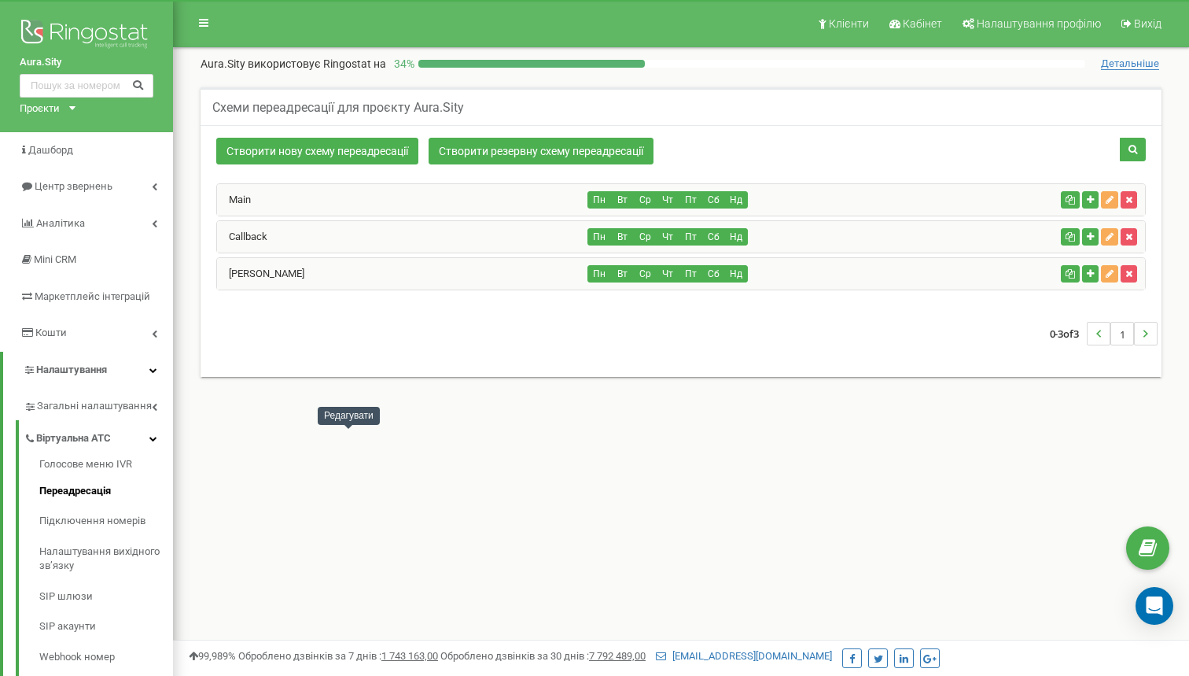
click at [367, 233] on div "Callback" at bounding box center [402, 236] width 371 height 31
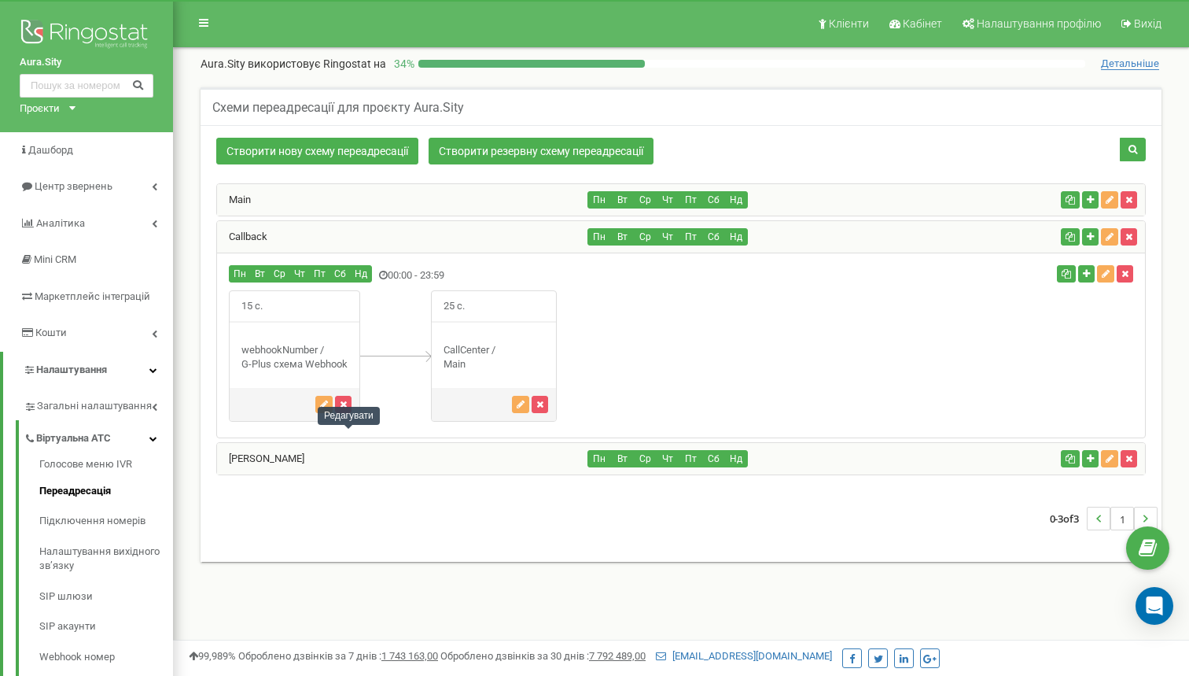
click at [367, 233] on div "Callback" at bounding box center [402, 236] width 371 height 31
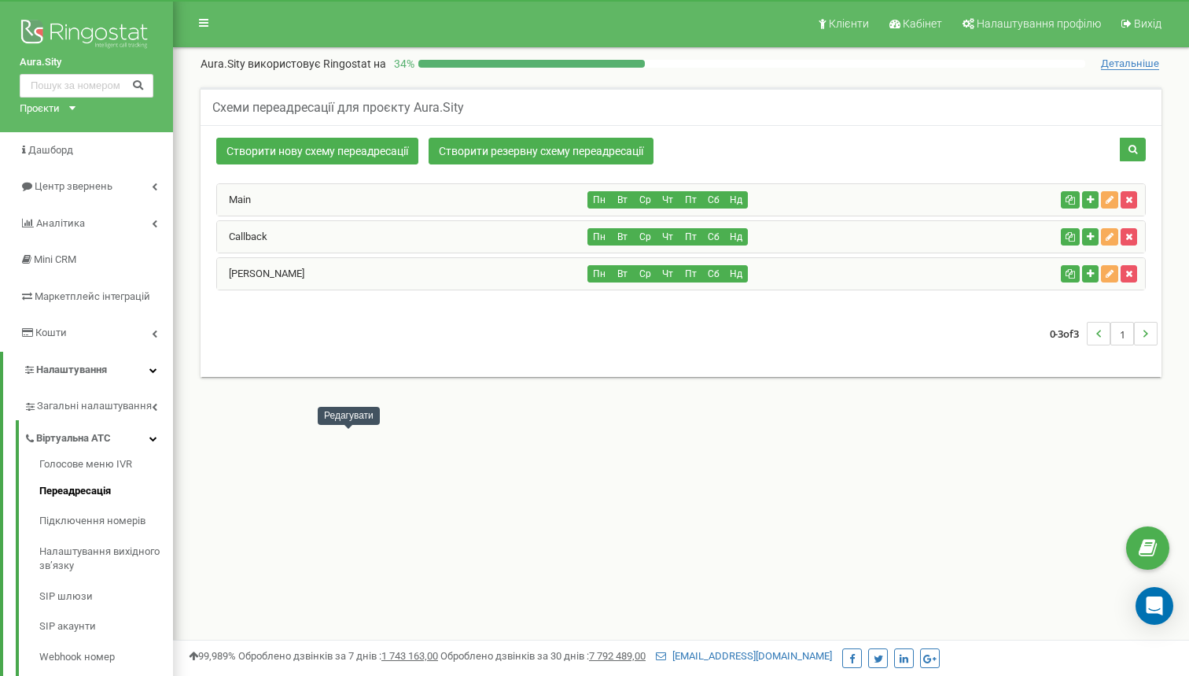
click at [363, 268] on div "Дідовик Олена" at bounding box center [402, 273] width 371 height 31
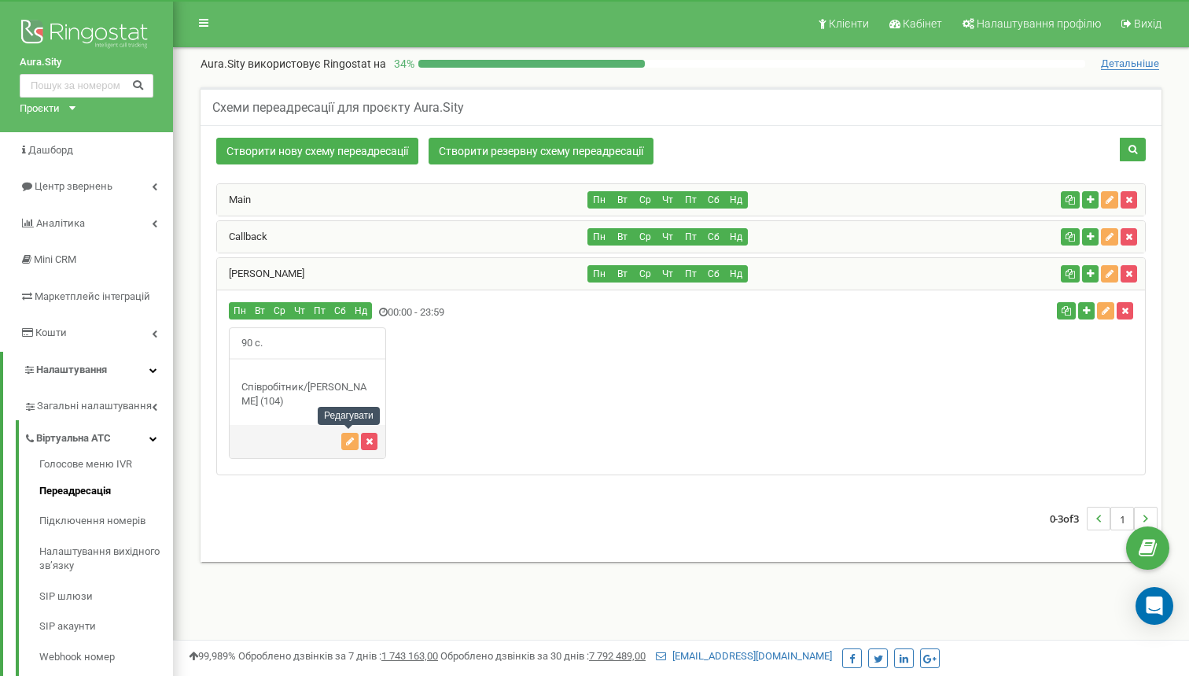
click at [363, 268] on div "Дідовик Олена" at bounding box center [402, 273] width 371 height 31
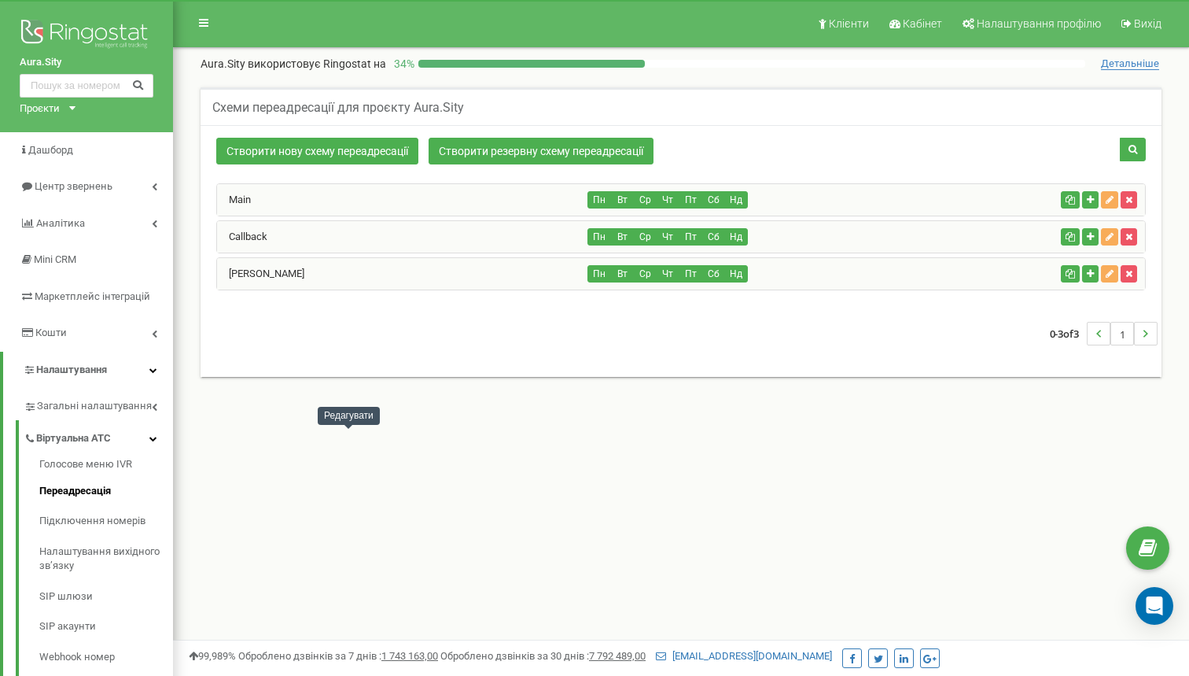
click at [362, 248] on div "Callback" at bounding box center [402, 236] width 371 height 31
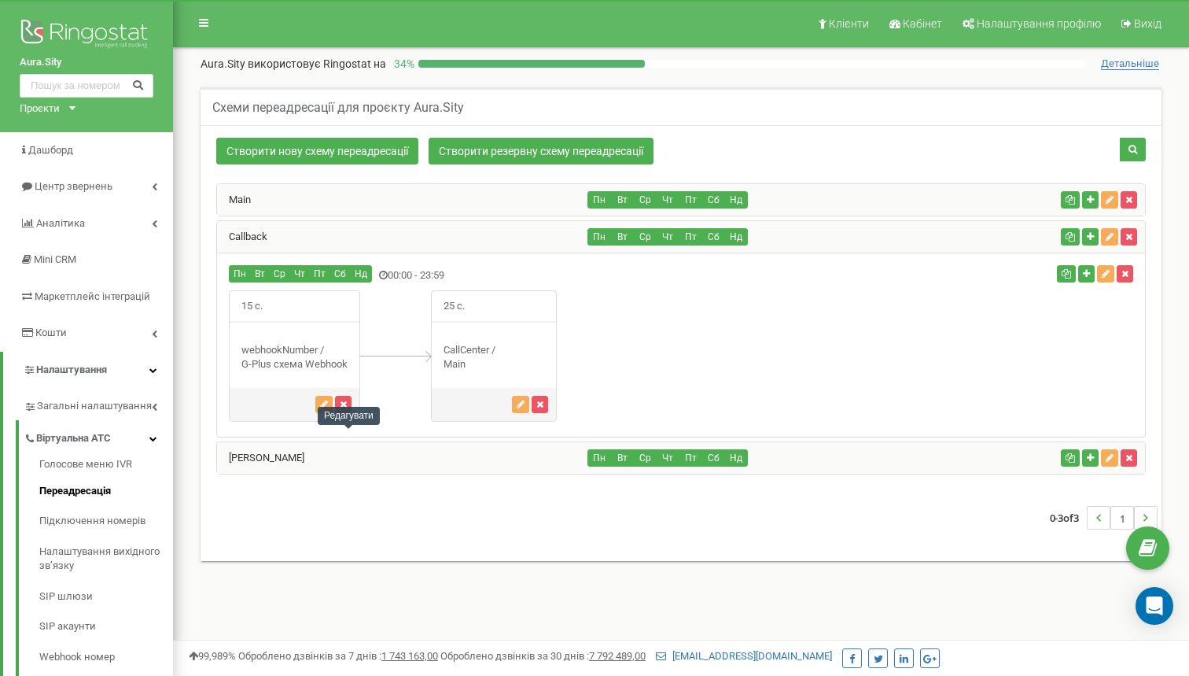
click at [362, 248] on div "Callback" at bounding box center [402, 236] width 371 height 31
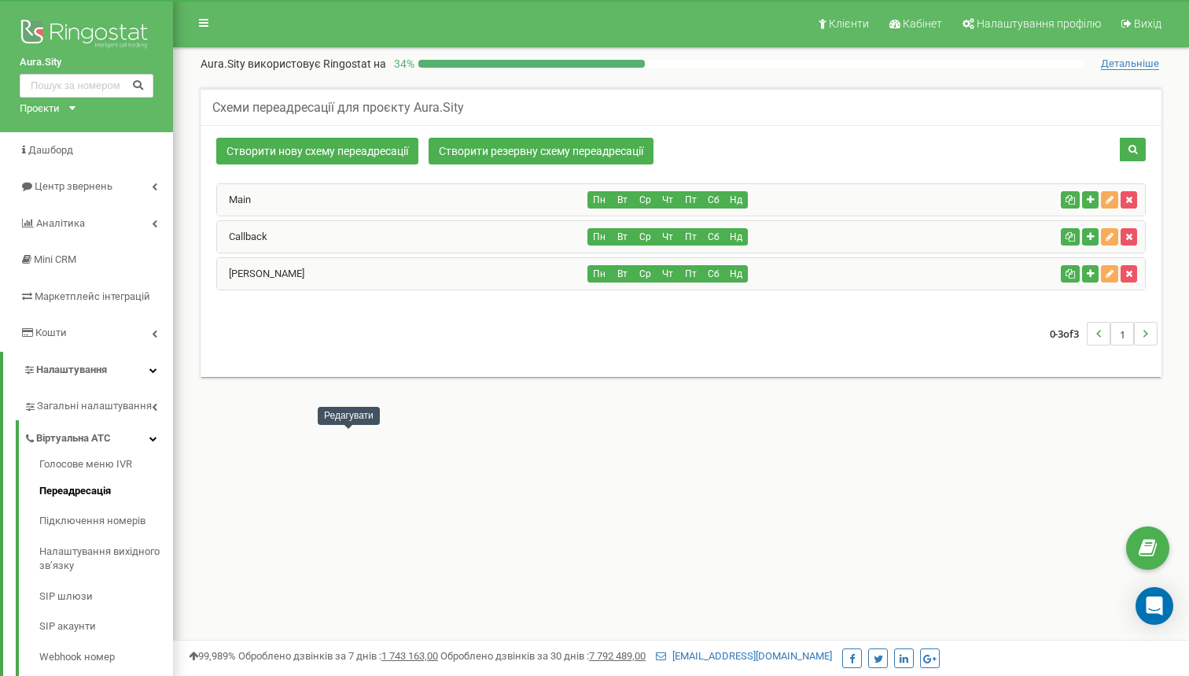
click at [370, 212] on div "Main" at bounding box center [402, 199] width 371 height 31
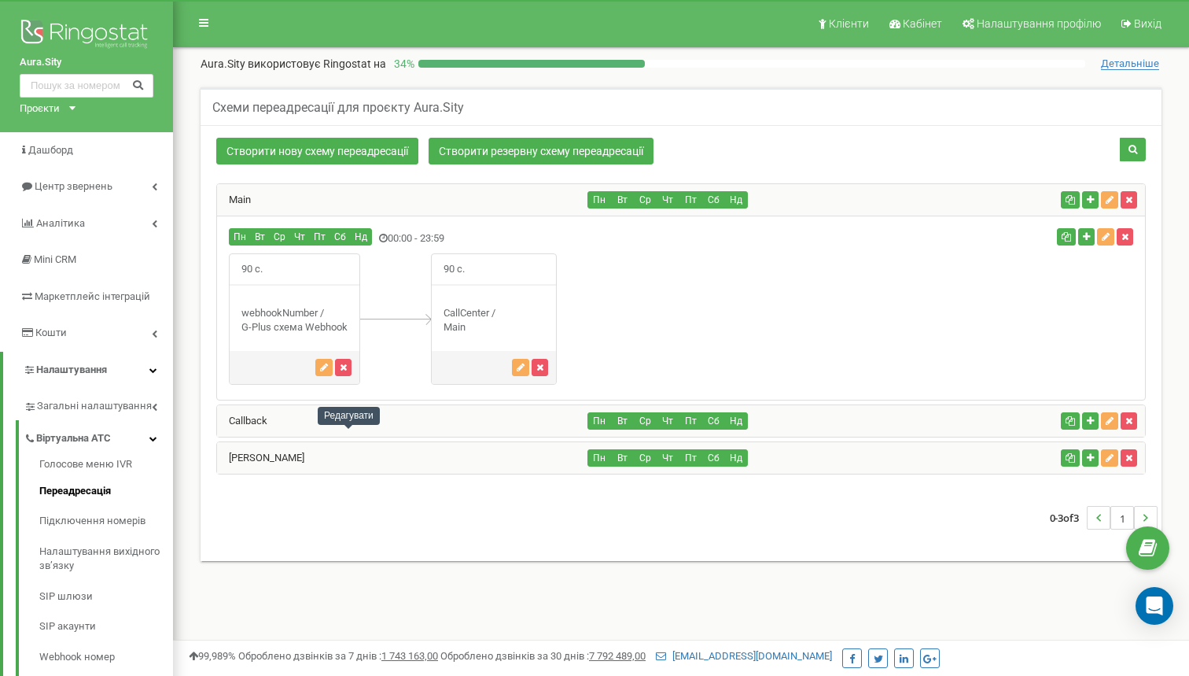
click at [370, 212] on div "Main" at bounding box center [402, 199] width 371 height 31
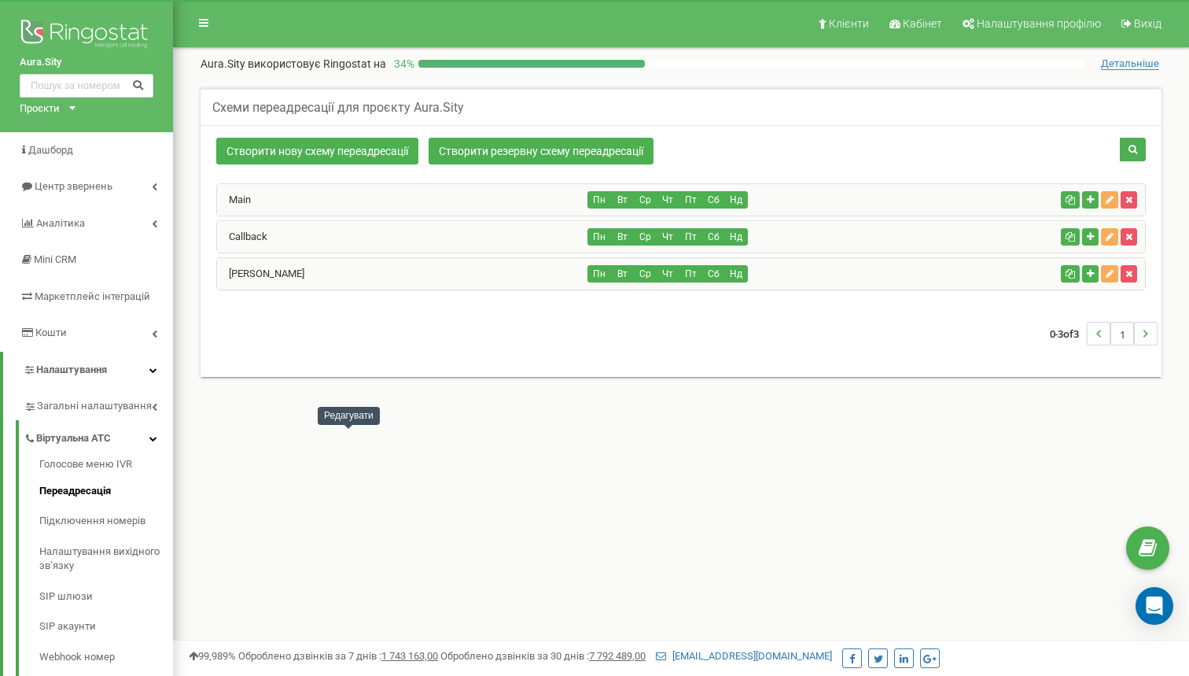
click at [348, 274] on div "Дідовик Олена" at bounding box center [402, 273] width 371 height 31
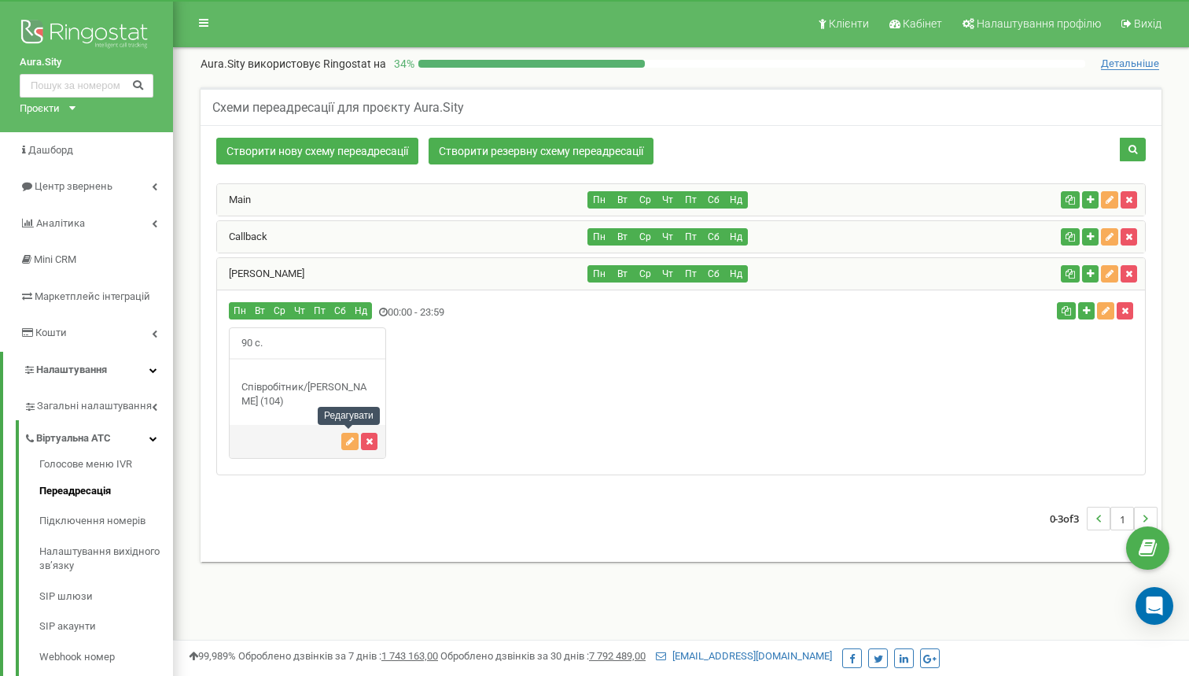
click at [348, 274] on div "Дідовик Олена" at bounding box center [402, 273] width 371 height 31
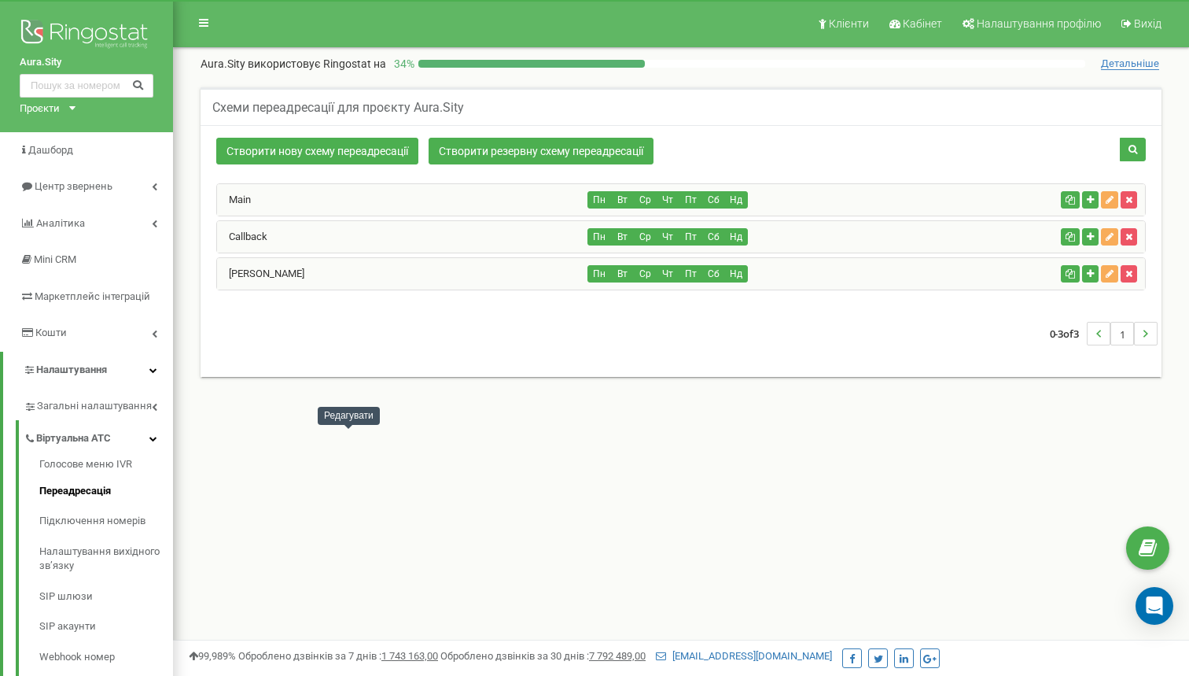
click at [357, 229] on div "Callback" at bounding box center [402, 236] width 371 height 31
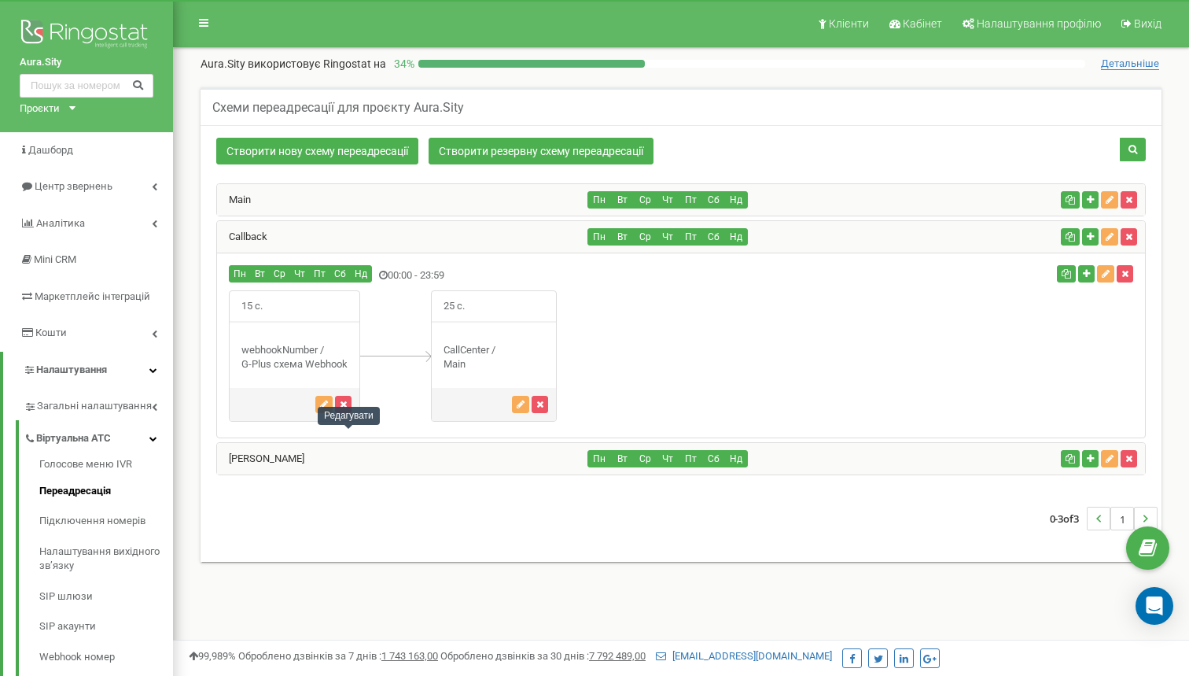
click at [357, 229] on div "Callback" at bounding box center [402, 236] width 371 height 31
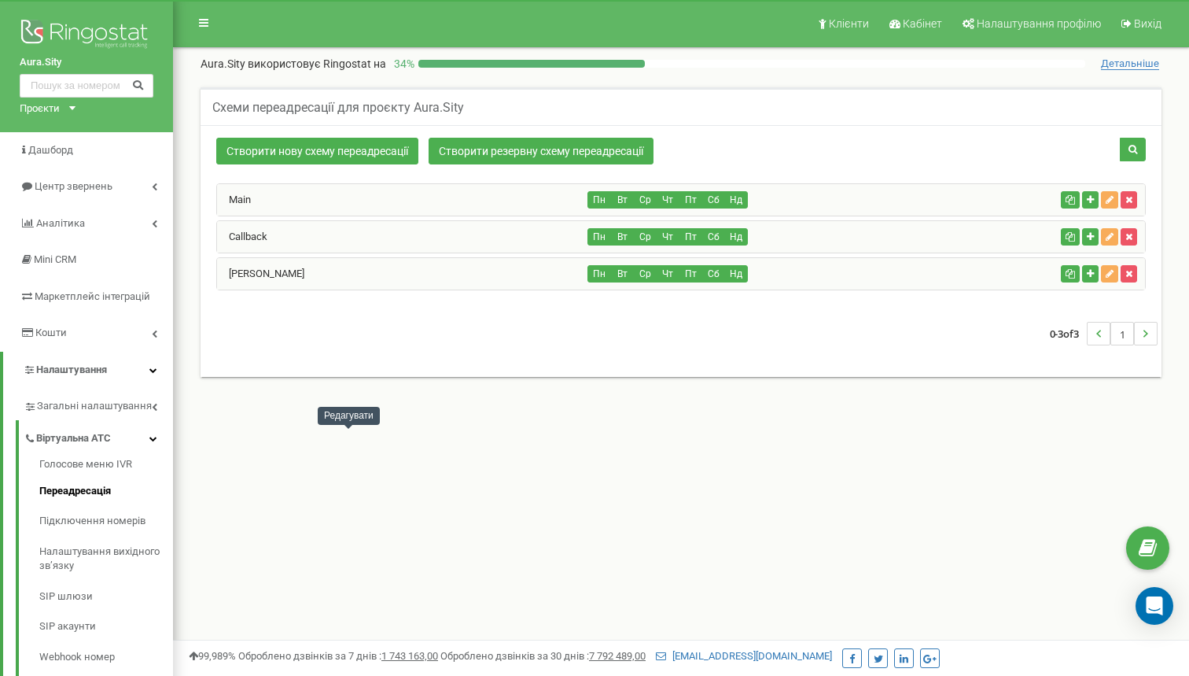
click at [356, 271] on div "Дідовик Олена" at bounding box center [402, 273] width 371 height 31
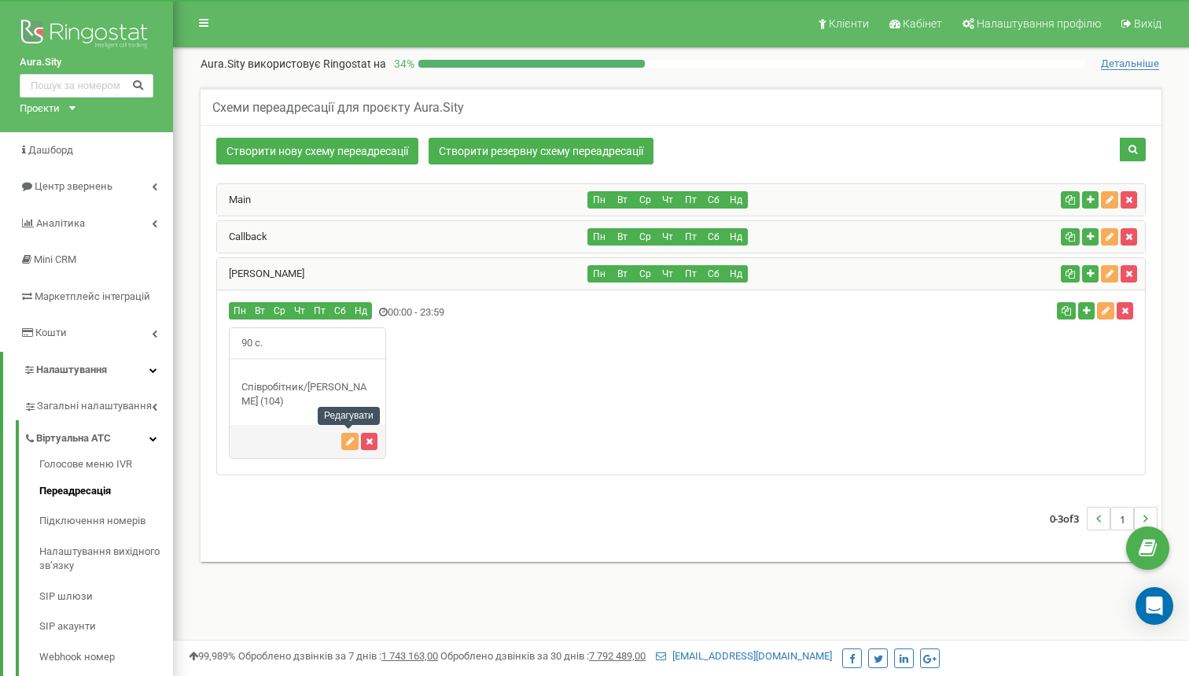
click at [356, 271] on div "Дідовик Олена" at bounding box center [402, 273] width 371 height 31
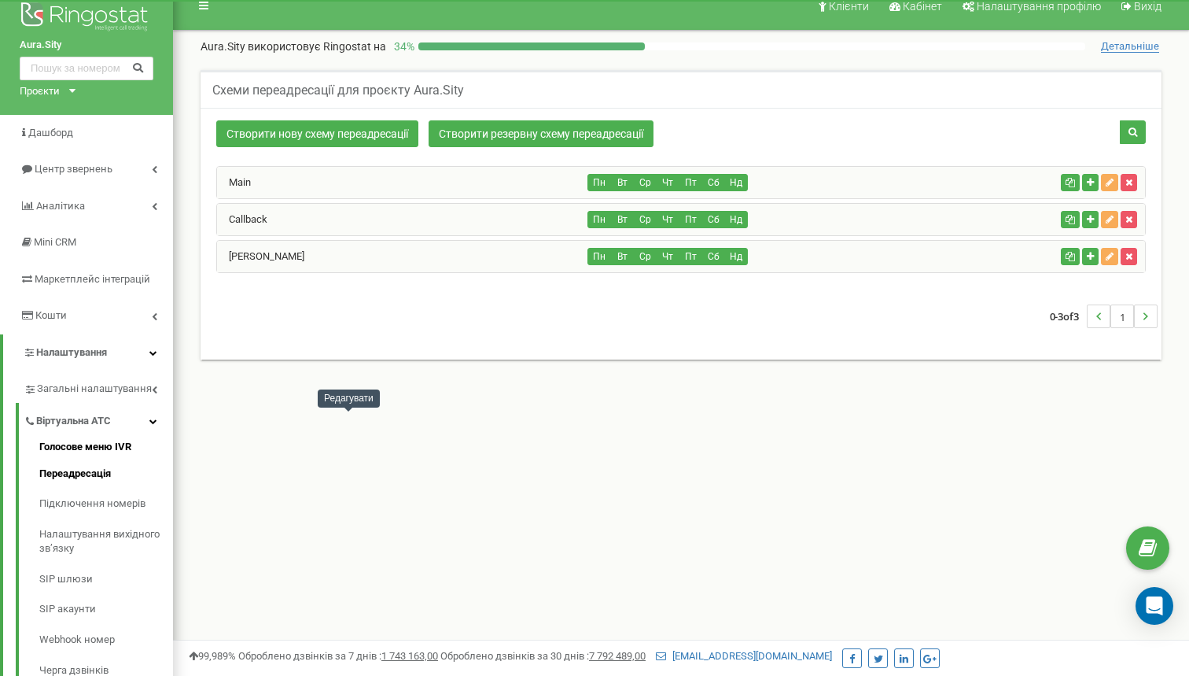
scroll to position [23, 0]
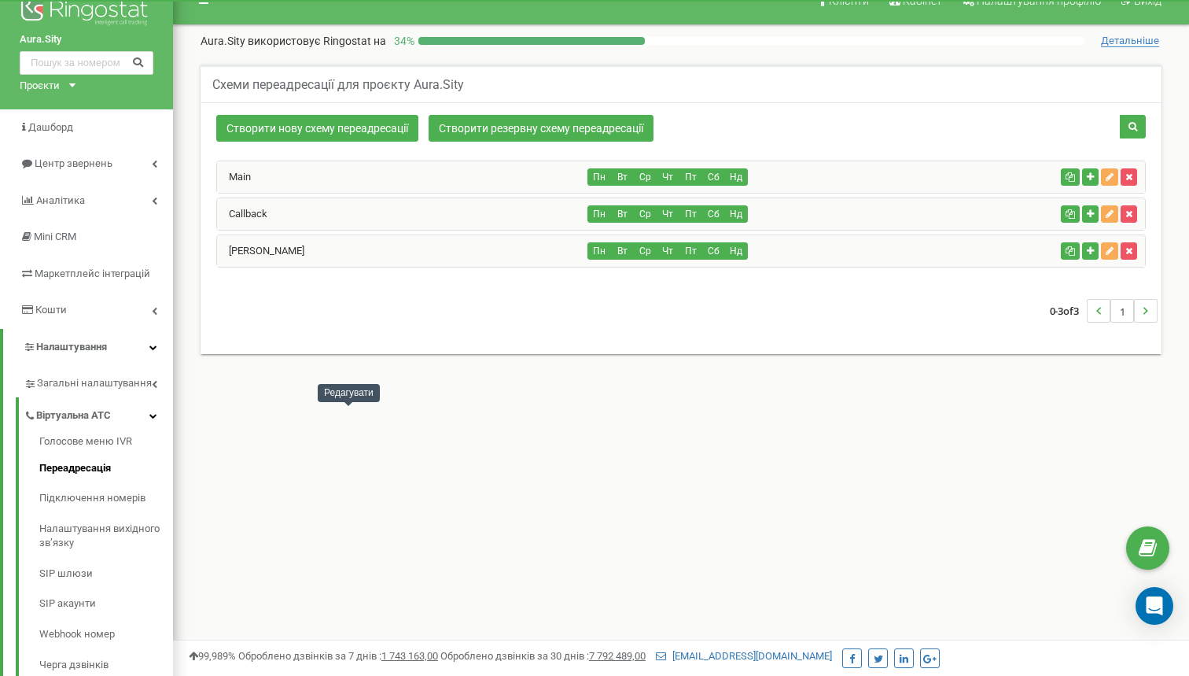
click at [414, 224] on div "Callback" at bounding box center [402, 213] width 371 height 31
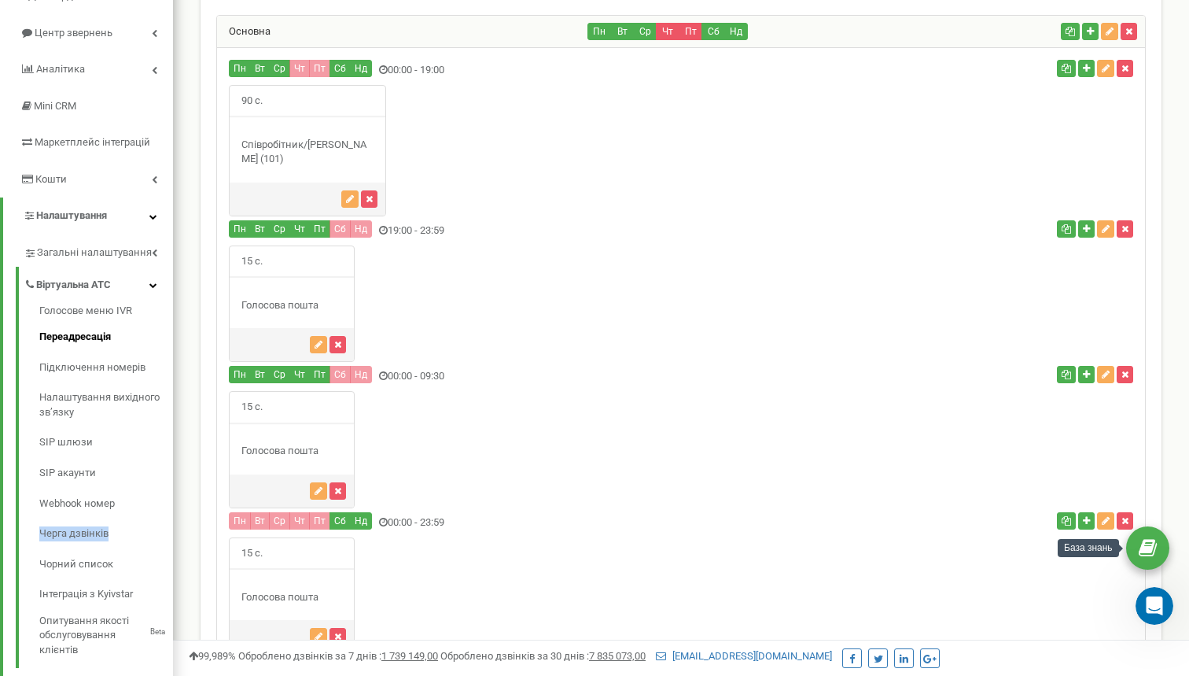
click at [1142, 546] on icon at bounding box center [1148, 548] width 18 height 24
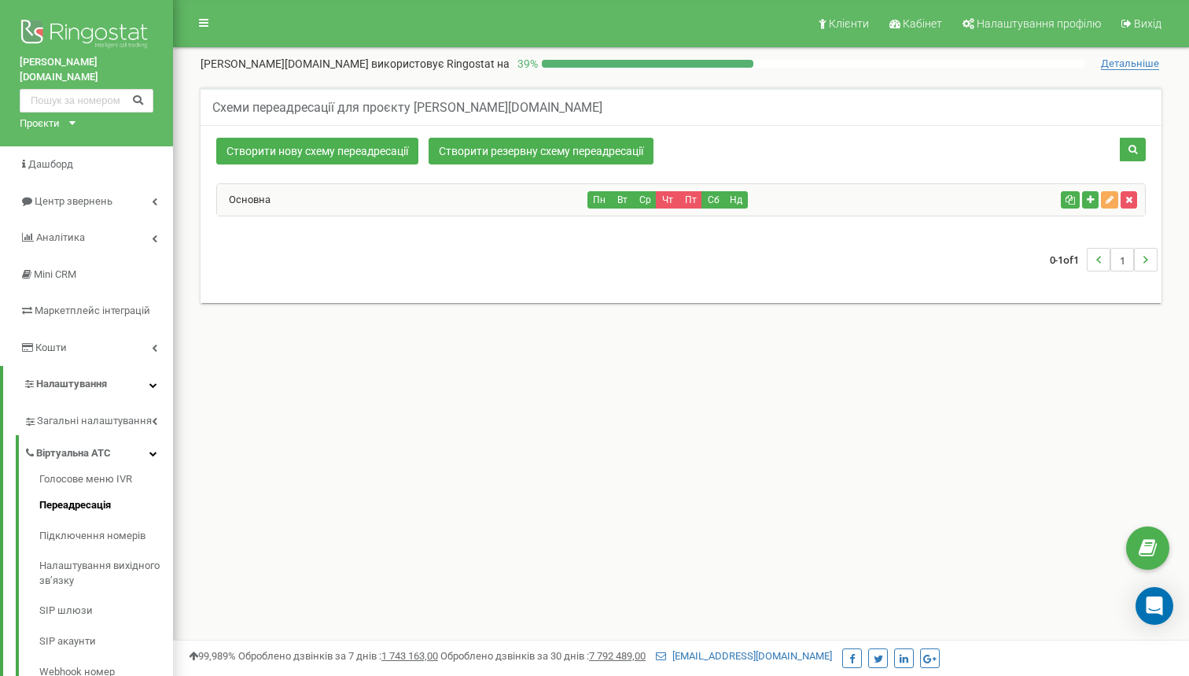
click at [294, 203] on div "Основна" at bounding box center [402, 199] width 371 height 31
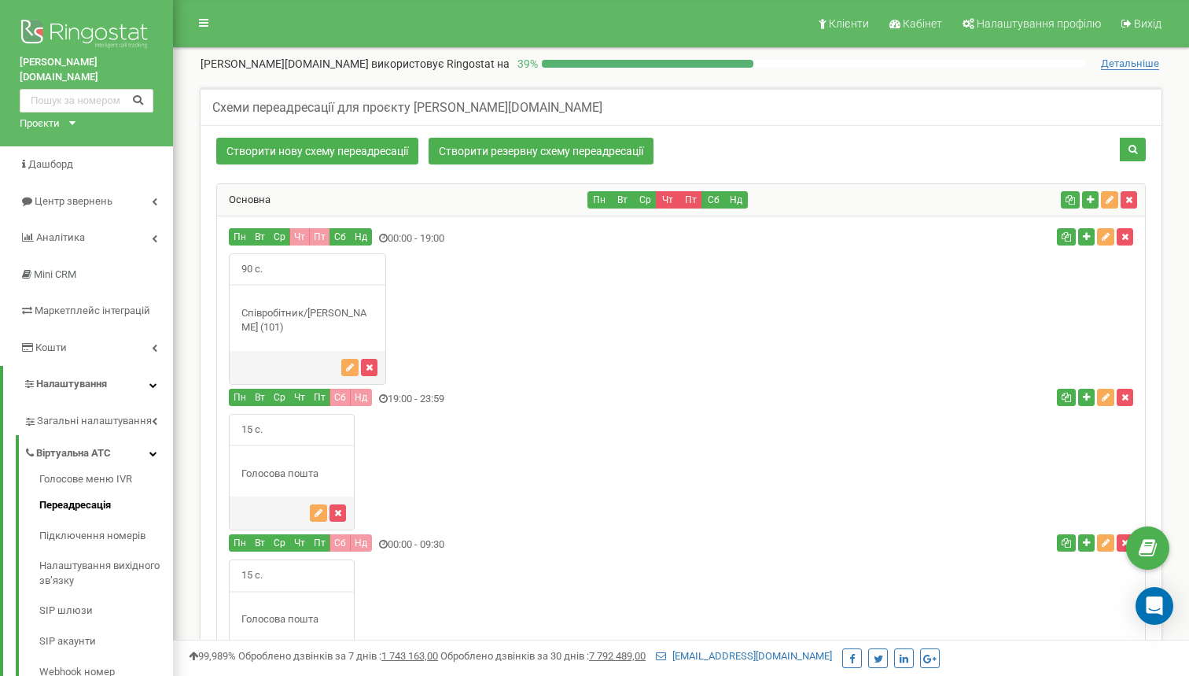
click at [378, 195] on div "Основна" at bounding box center [402, 199] width 371 height 31
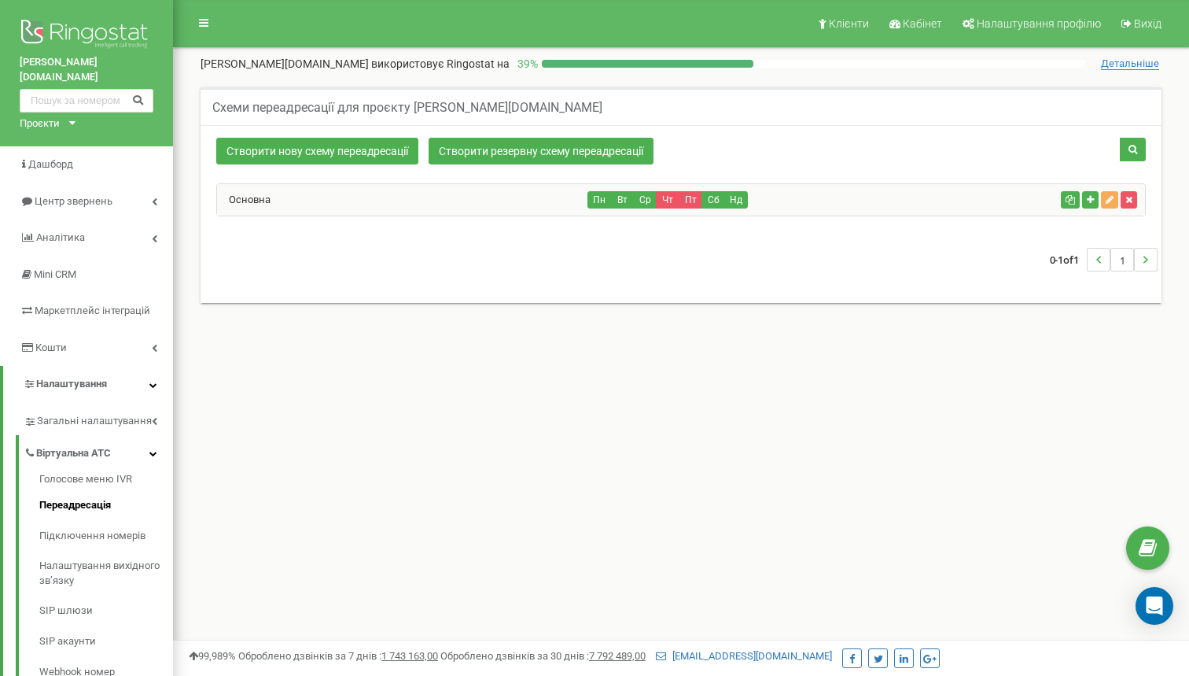
click at [636, 290] on div "Створити нову схему переадресації Створити резервну схему переадресації Пн Вт С…" at bounding box center [681, 214] width 961 height 178
click at [505, 200] on div "Основна" at bounding box center [402, 199] width 371 height 31
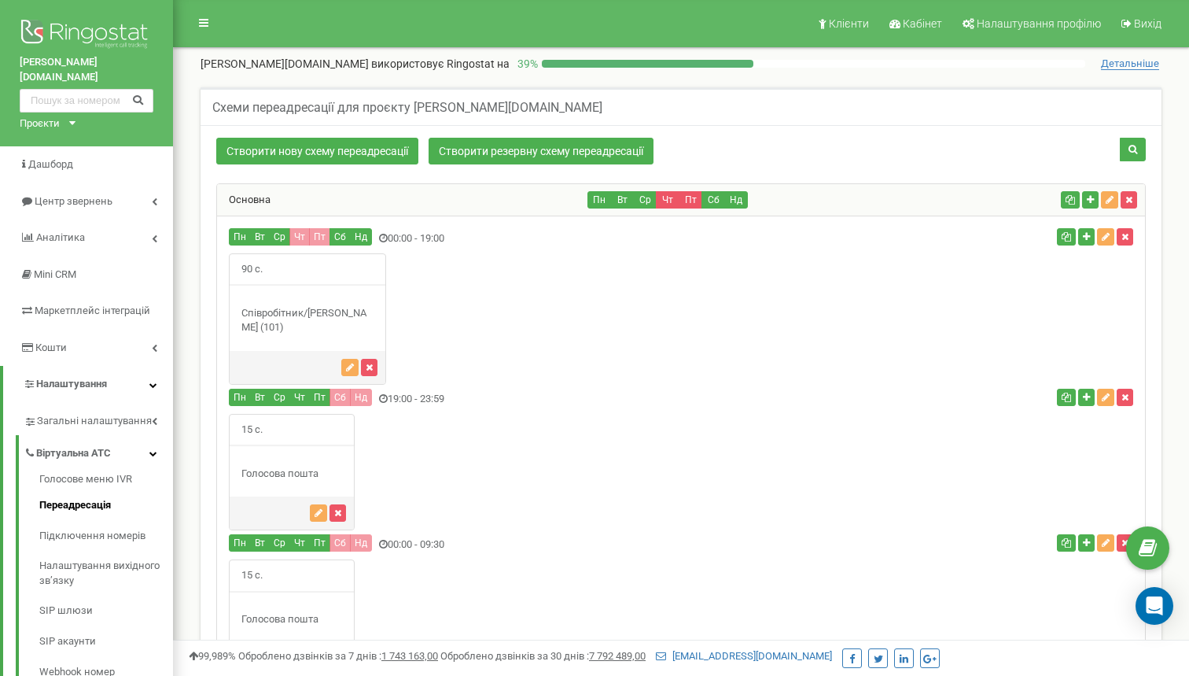
click at [505, 200] on div "Основна" at bounding box center [402, 199] width 371 height 31
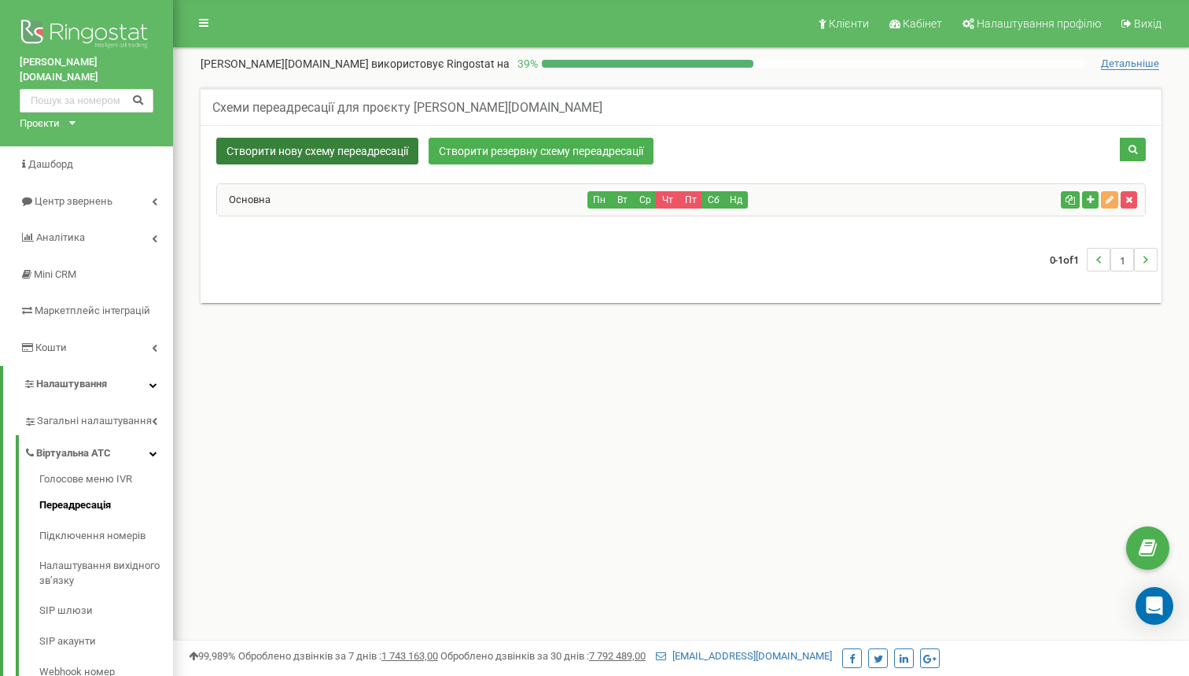
click at [380, 149] on link "Створити нову схему переадресації" at bounding box center [317, 151] width 202 height 27
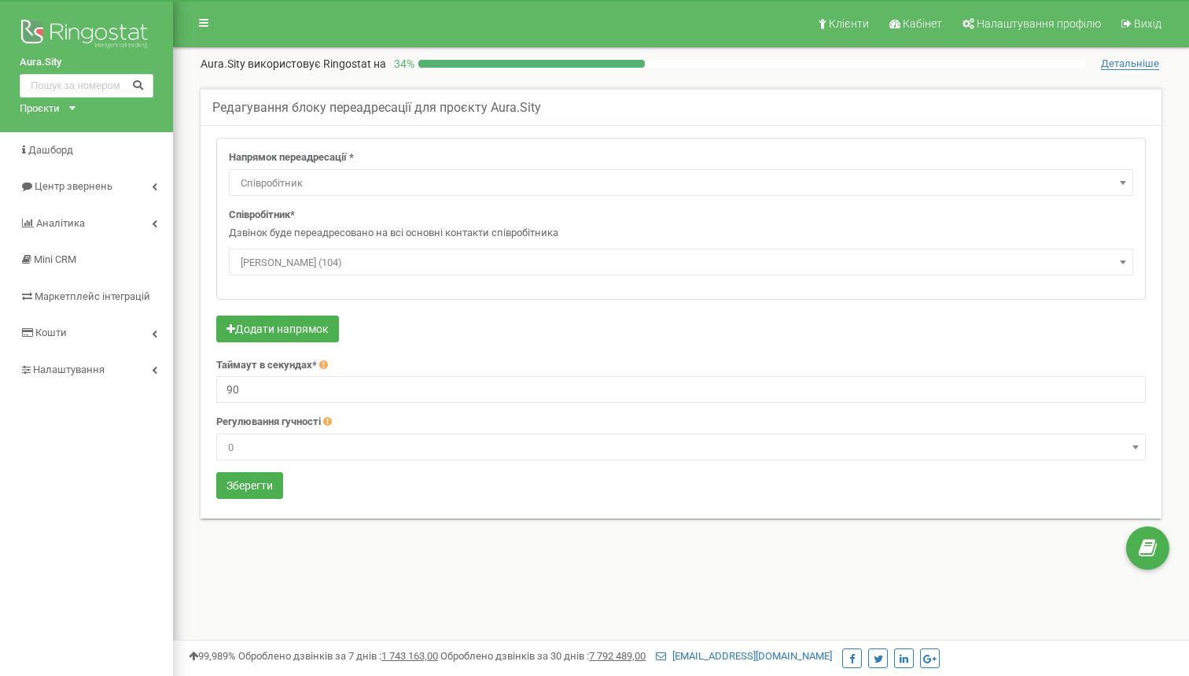
select select "Employee"
select select "488685"
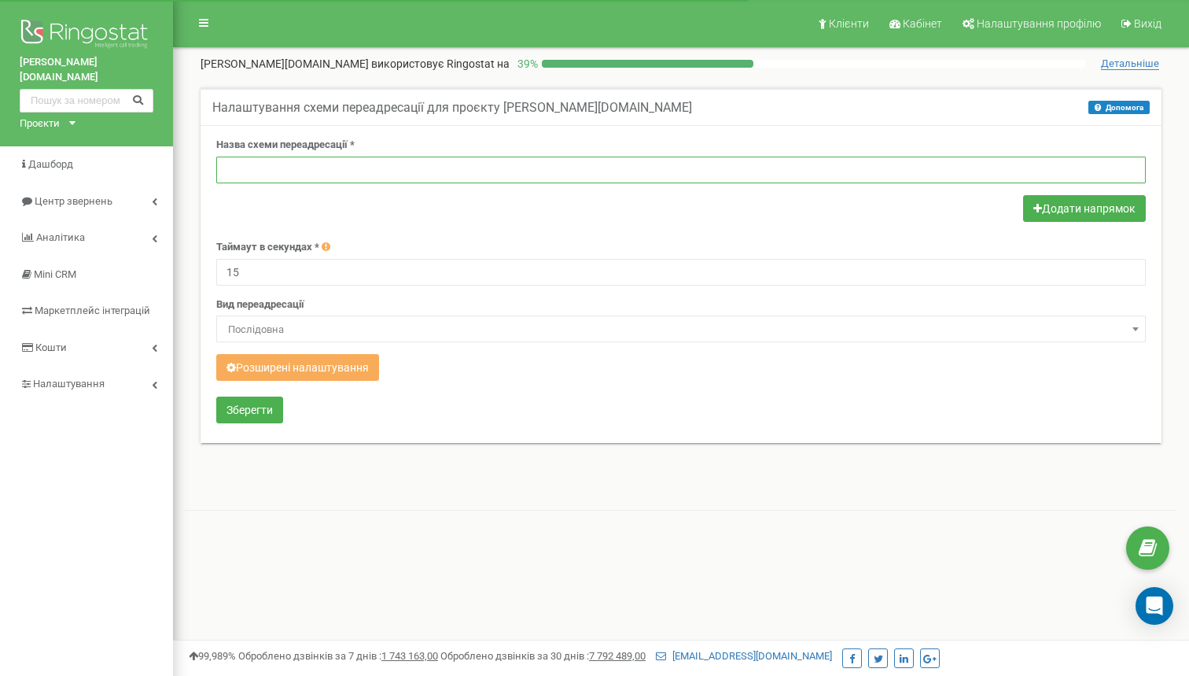
click at [383, 175] on input "text" at bounding box center [681, 170] width 930 height 27
type input "Алена"
click at [546, 211] on div at bounding box center [681, 210] width 930 height 31
drag, startPoint x: 295, startPoint y: 280, endPoint x: 205, endPoint y: 267, distance: 90.6
click at [204, 267] on div "Назва схеми переадресації * Алена Додати напрямок Таймаут в секундах * 15 Вид п…" at bounding box center [681, 284] width 961 height 318
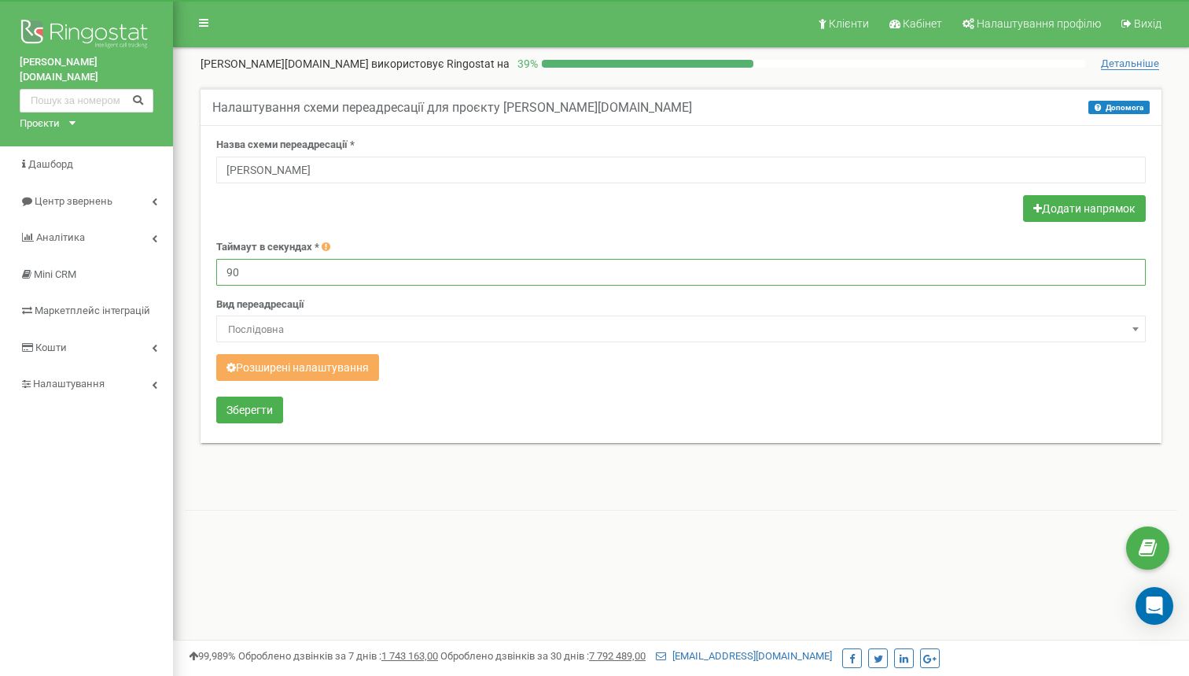
type input "90"
click at [420, 219] on div at bounding box center [681, 210] width 930 height 31
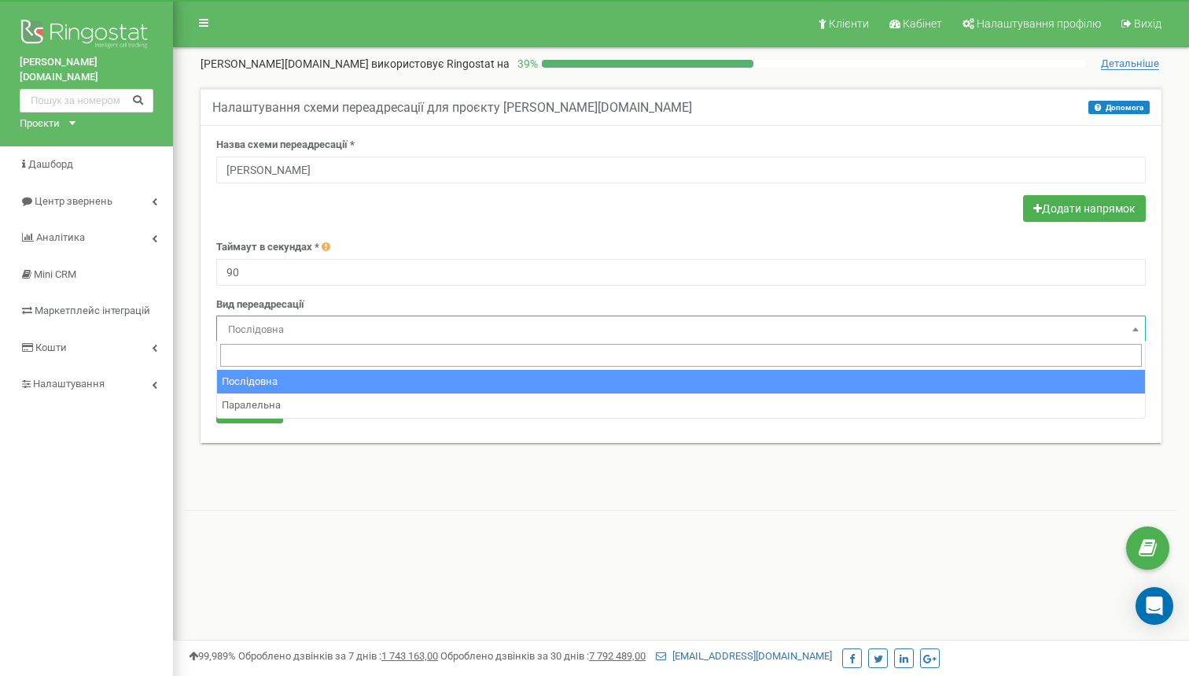
click at [550, 335] on span "Послідовна" at bounding box center [681, 330] width 919 height 22
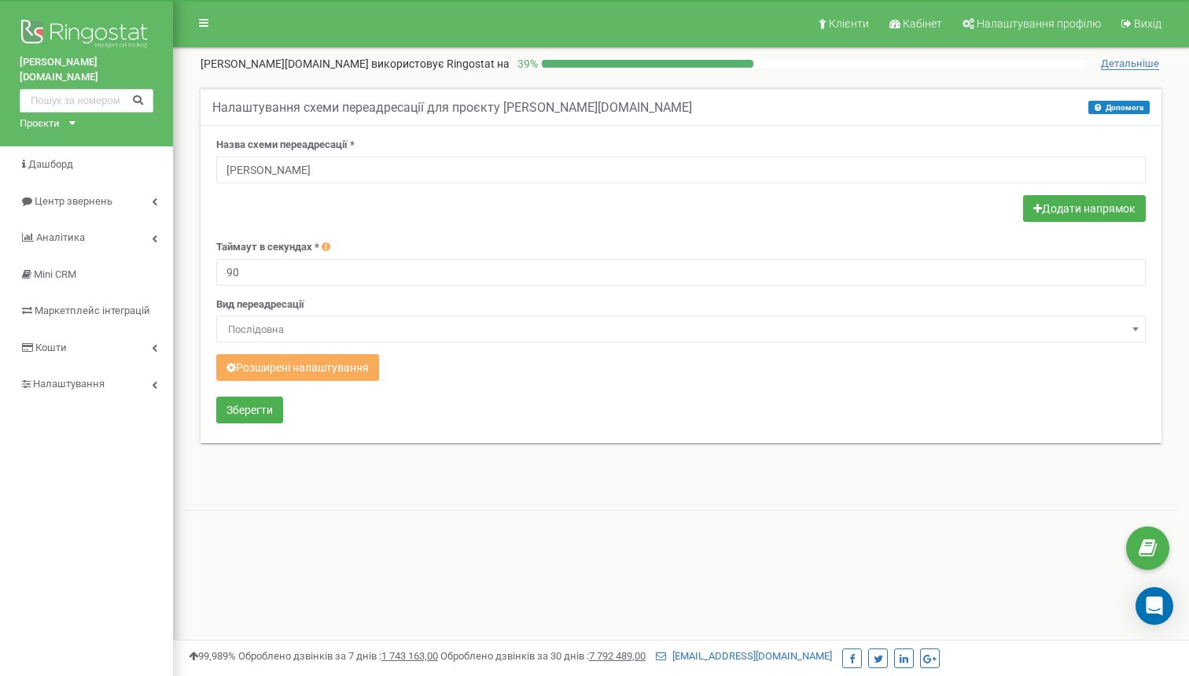
click at [550, 335] on span "Послідовна" at bounding box center [681, 330] width 919 height 22
click at [1047, 216] on button "Додати напрямок" at bounding box center [1084, 208] width 123 height 27
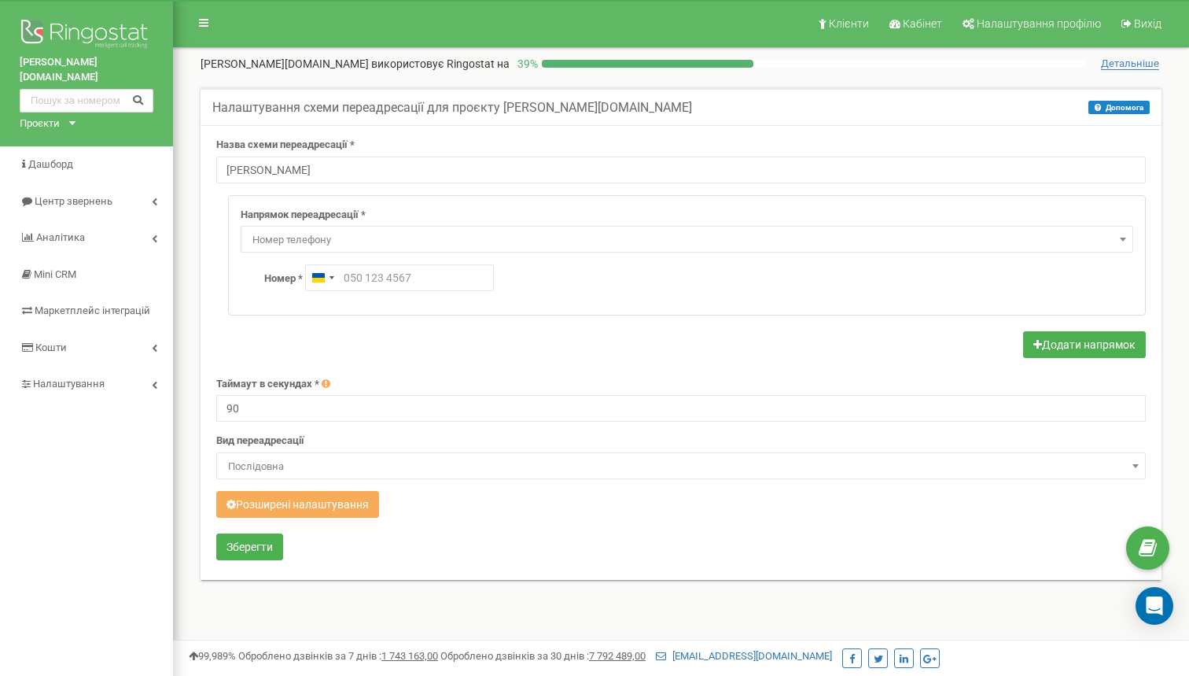
click at [380, 229] on span "Номер телефону" at bounding box center [687, 240] width 882 height 22
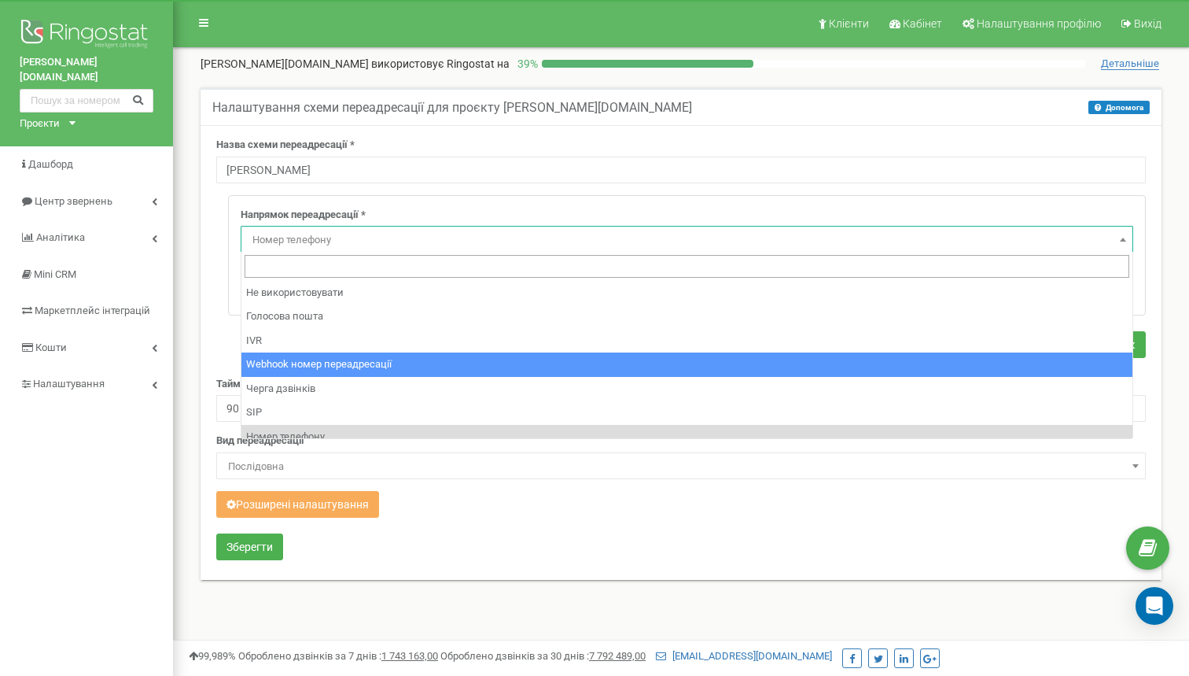
select select "webhookNumber"
